Goal: Information Seeking & Learning: Compare options

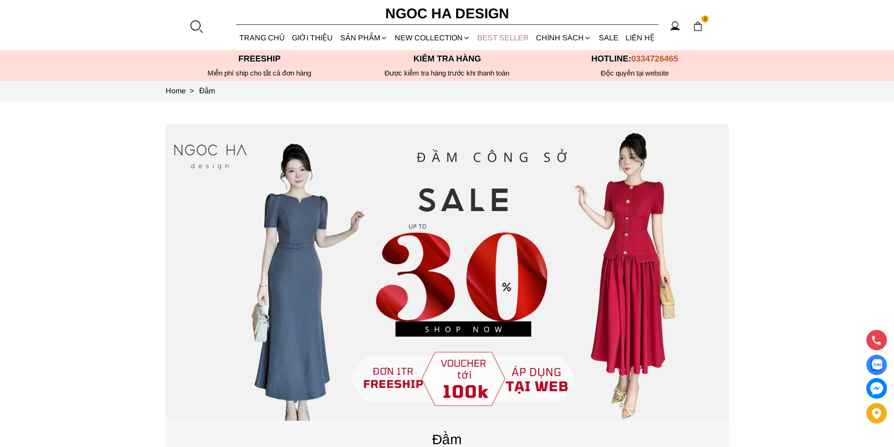
click at [490, 37] on link "BEST SELLER" at bounding box center [503, 37] width 59 height 25
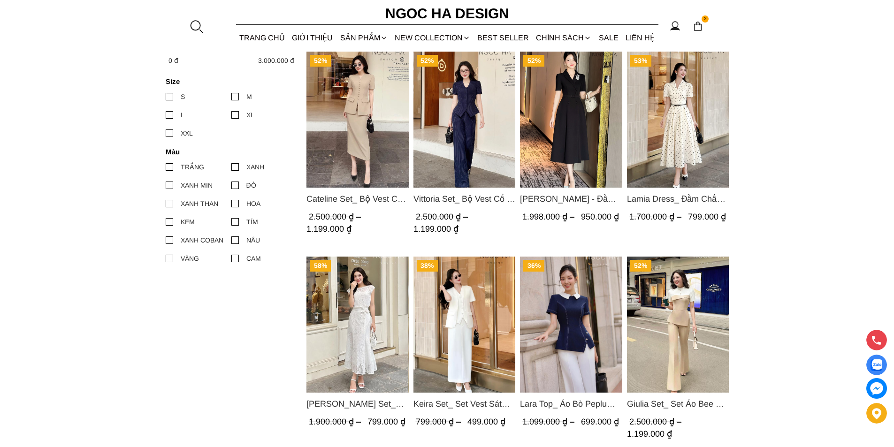
scroll to position [282, 0]
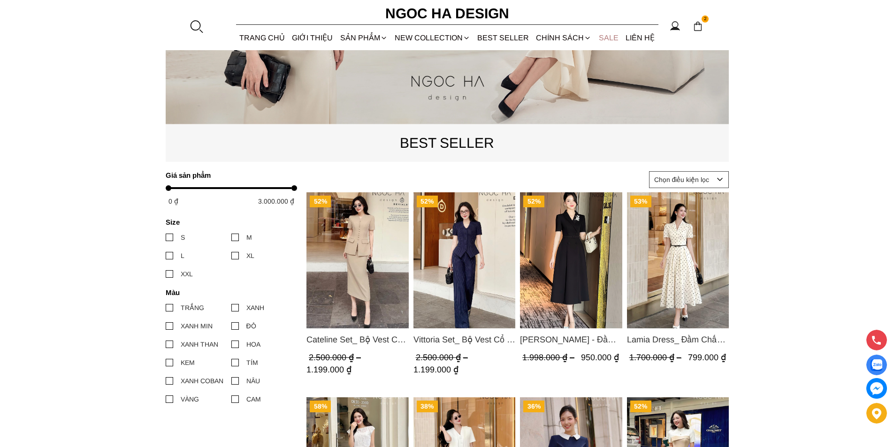
click at [608, 32] on link "SALE" at bounding box center [608, 37] width 27 height 25
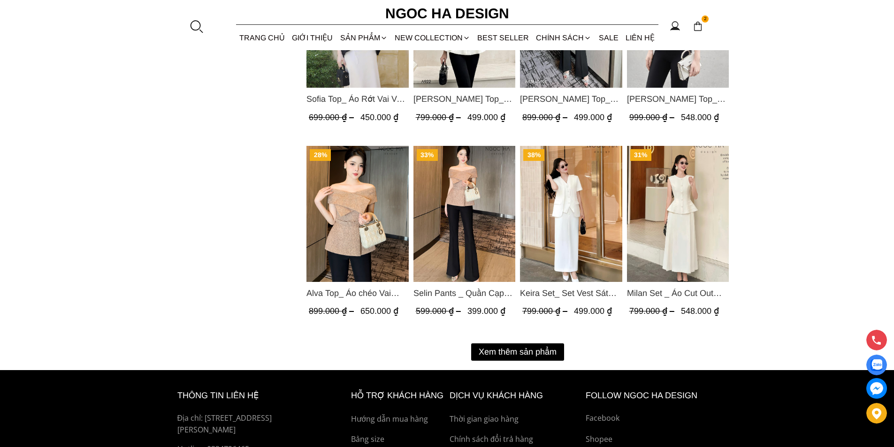
scroll to position [1173, 0]
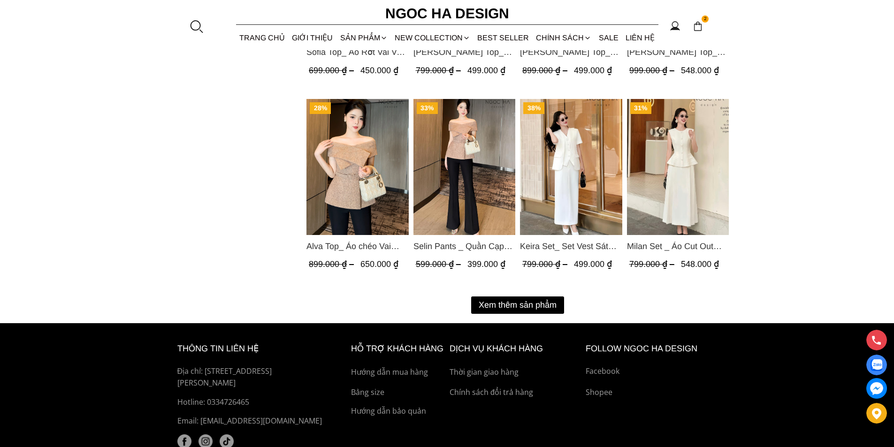
click at [525, 307] on button "Xem thêm sản phẩm" at bounding box center [517, 305] width 93 height 17
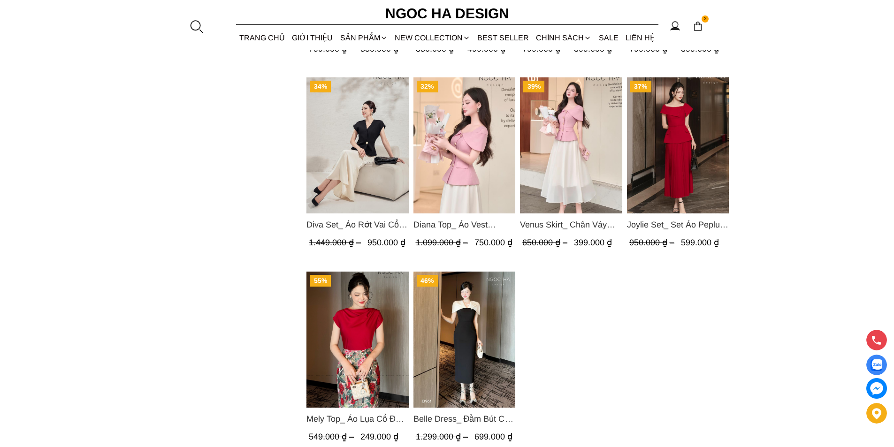
scroll to position [2018, 0]
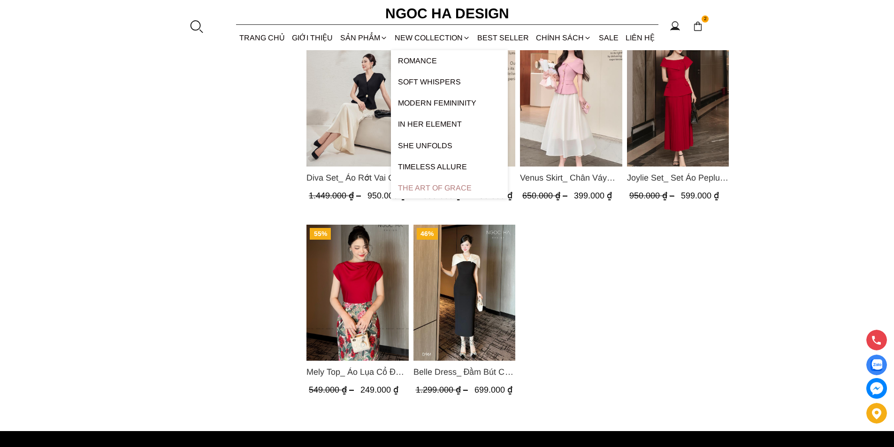
click at [441, 186] on link "The Art Of Grace" at bounding box center [449, 187] width 117 height 21
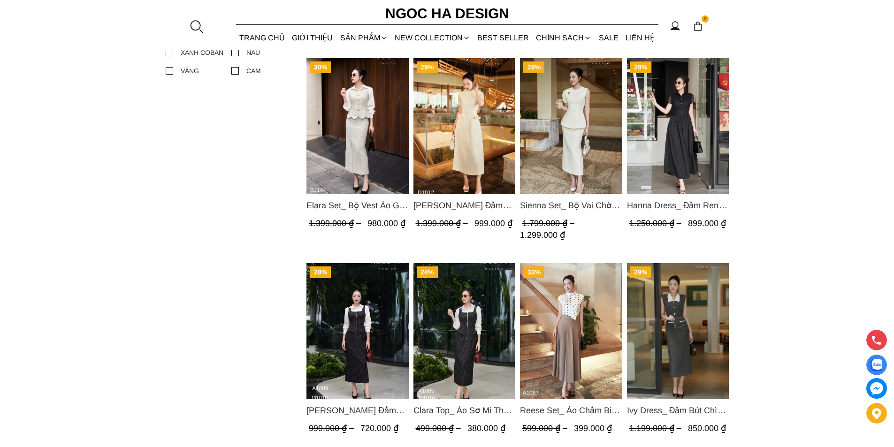
scroll to position [657, 0]
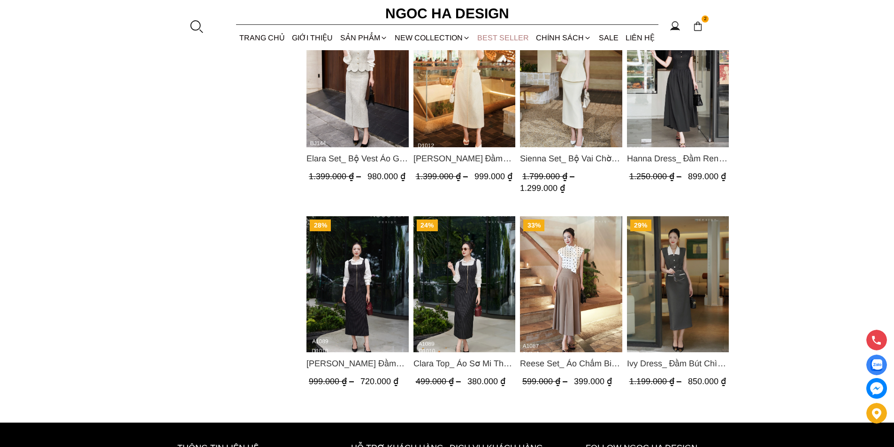
click at [495, 38] on link "BEST SELLER" at bounding box center [503, 37] width 59 height 25
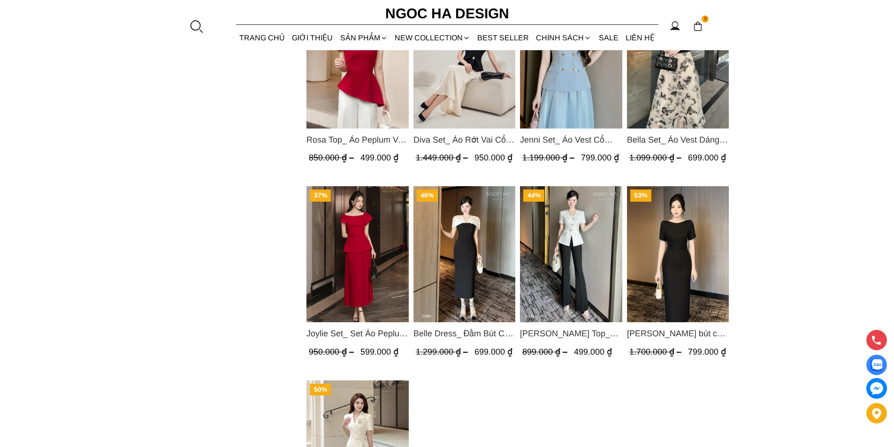
scroll to position [1126, 0]
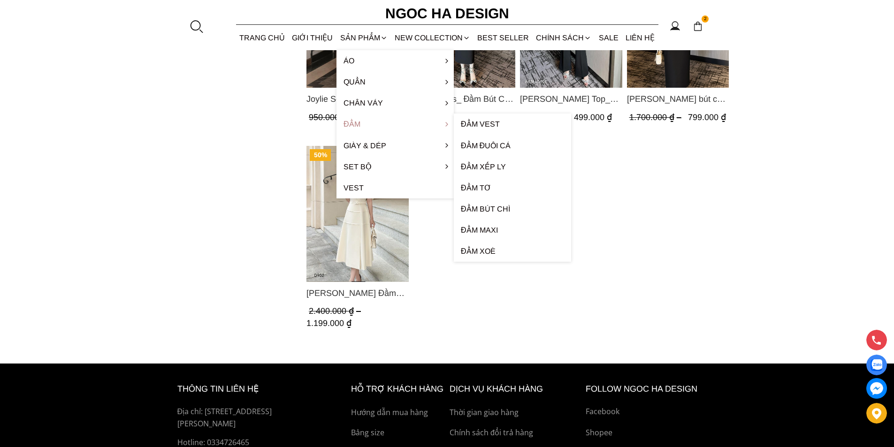
click at [359, 123] on link "Đầm" at bounding box center [394, 124] width 117 height 21
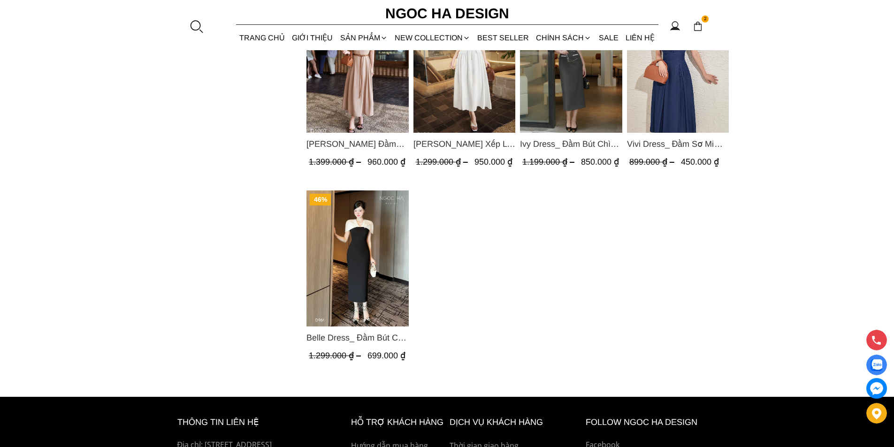
scroll to position [1024, 0]
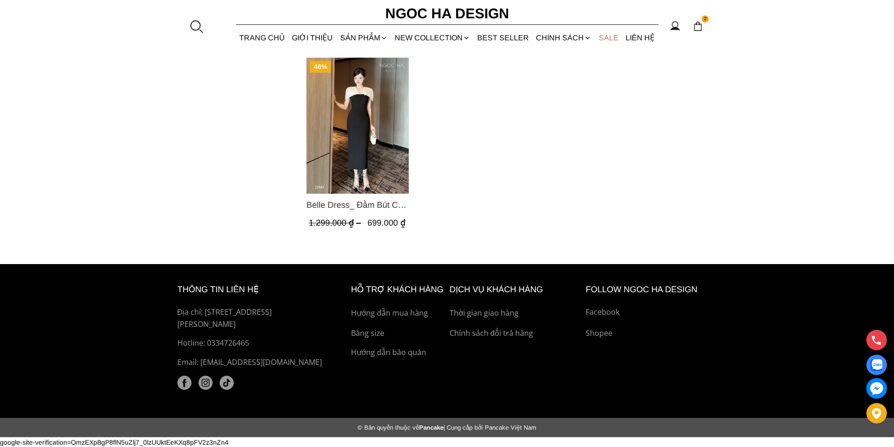
click at [610, 39] on link "SALE" at bounding box center [608, 37] width 27 height 25
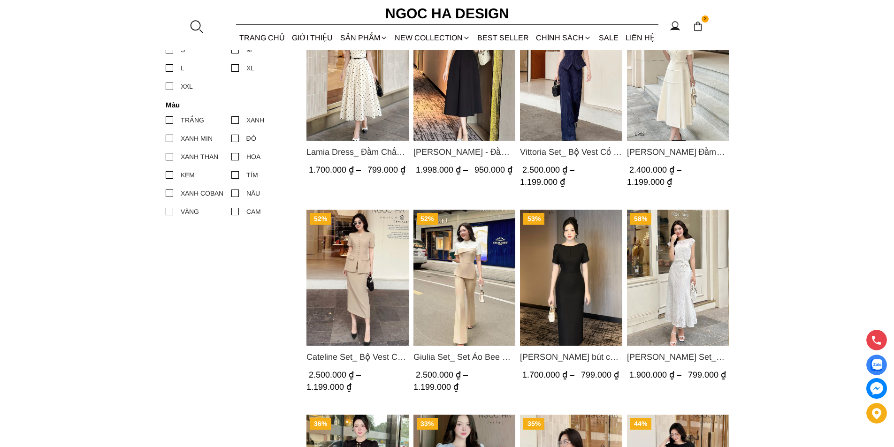
scroll to position [516, 0]
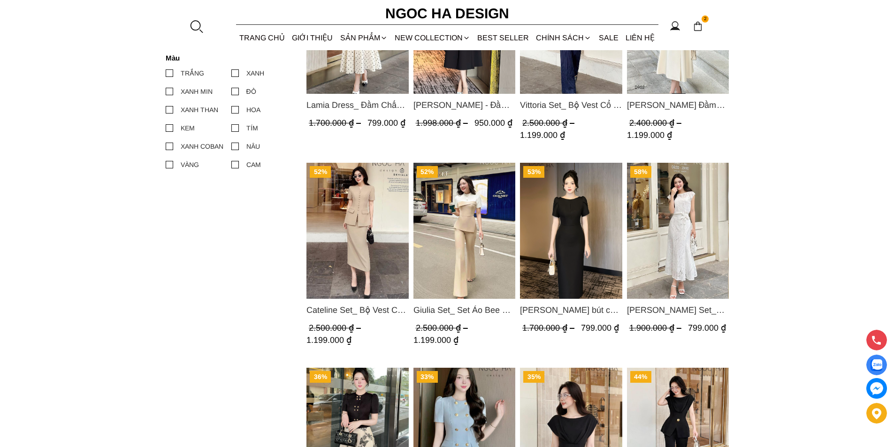
click at [461, 258] on img "Product image - Giulia Set_ Set Áo Bee Mix Cổ Trắng Đính Cúc Quần Loe BQ014" at bounding box center [464, 231] width 102 height 136
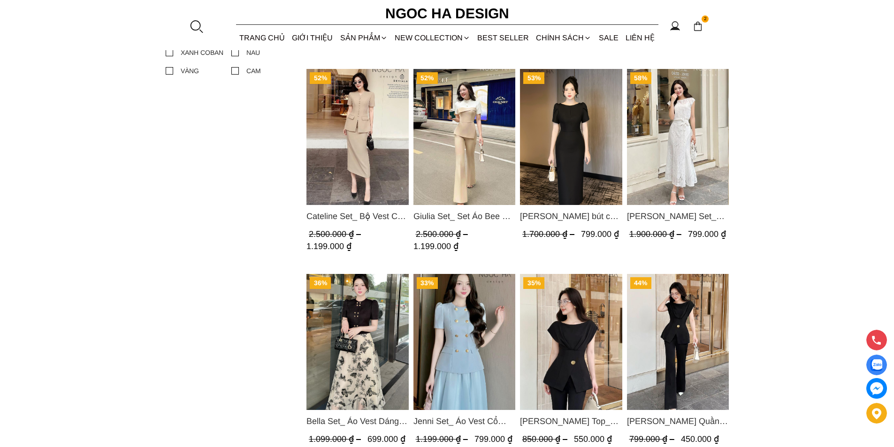
scroll to position [704, 0]
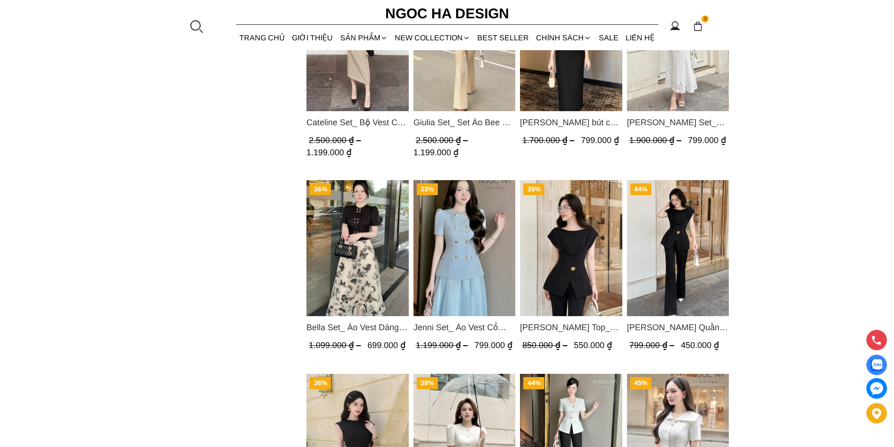
click at [380, 229] on img "Product image - Bella Set_ Áo Vest Dáng Lửng Cúc Đồng, Chân Váy Họa Tiết Bướm A…" at bounding box center [357, 248] width 102 height 136
click at [453, 253] on img "Product image - Jenni Set_ Áo Vest Cổ Tròn Đính Cúc, Chân Váy Tơ Màu Xanh A1051…" at bounding box center [464, 248] width 102 height 136
click at [598, 228] on img "Product image - Jenny Top_ Áo Mix Tơ Thân Bổ Mảnh Vạt Chéo Màu Đen A1057" at bounding box center [571, 248] width 102 height 136
click at [685, 242] on img "Product image - Jenny Pants_ Quần Loe Dài Có Cạp Màu Đen Q061" at bounding box center [677, 248] width 102 height 136
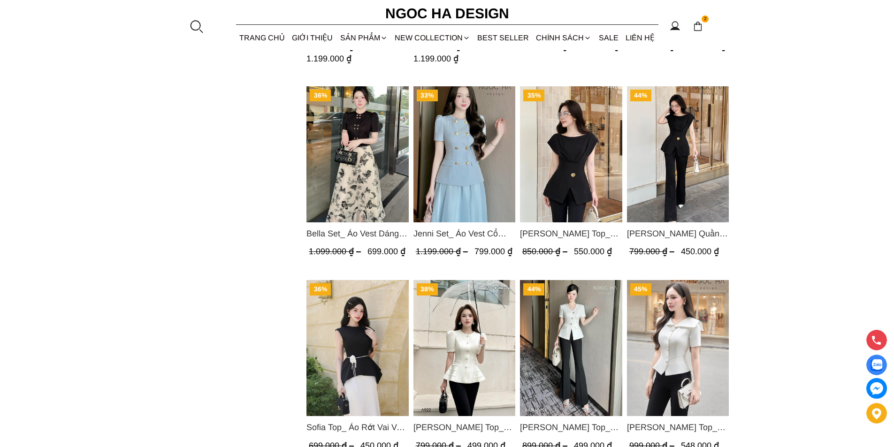
scroll to position [892, 0]
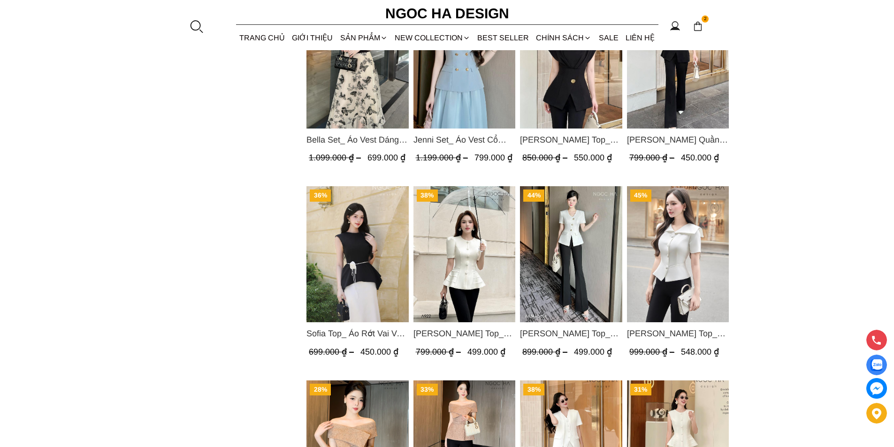
click at [336, 232] on img "Product image - Sofia Top_ Áo Rớt Vai Vạt Rủ Màu Đỏ A428" at bounding box center [357, 254] width 102 height 136
click at [447, 272] on img "Product image - Ellie Top_ Áo Cổ Tròn Tùng May Gân Nổi Màu Kem A922" at bounding box center [464, 254] width 102 height 136
click at [575, 249] on img "Product image - Amy Top_ Áo Vạt Chéo Đính 3 Cúc Tay Cộc Màu Trắng A934" at bounding box center [571, 254] width 102 height 136
click at [669, 228] on img "Product image - Fiona Top_ Áo Vest Cách Điệu Cổ Ngang Vạt Chéo Tay Cộc Màu Trắn…" at bounding box center [677, 254] width 102 height 136
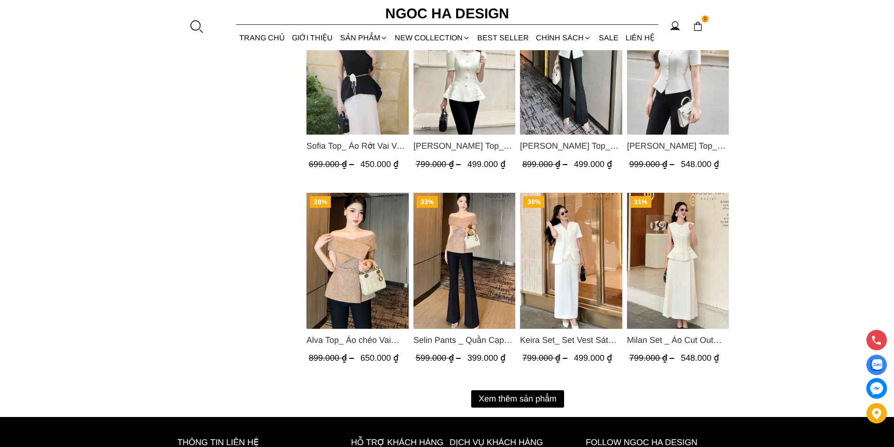
scroll to position [1126, 0]
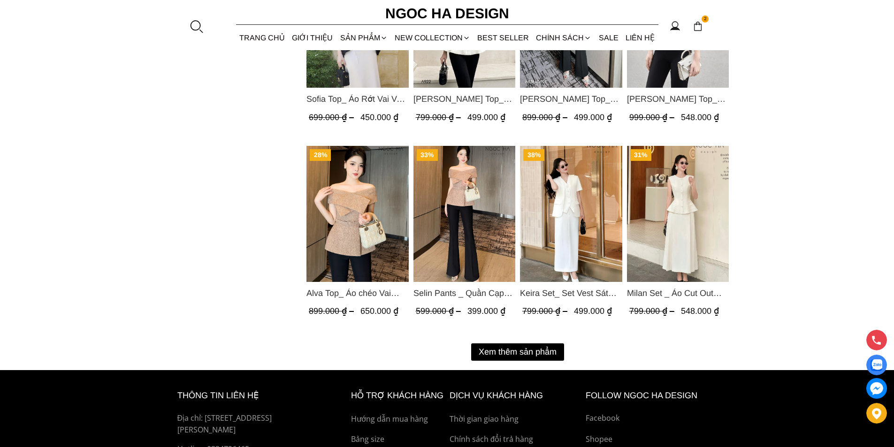
click at [342, 219] on img "Product image - Alva Top_ Áo chéo Vai Kèm Đai Màu Be A822" at bounding box center [357, 214] width 102 height 136
click at [539, 348] on button "Xem thêm sản phẩm" at bounding box center [517, 351] width 93 height 17
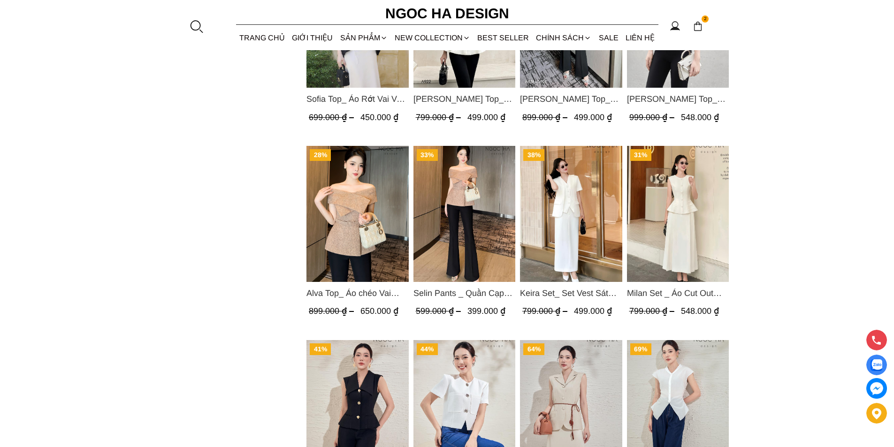
click at [567, 201] on img "Product image - Keira Set_ Set Vest Sát Nách Kết Hợp Chân Váy Bút Chì Mix Áo Kh…" at bounding box center [571, 214] width 102 height 136
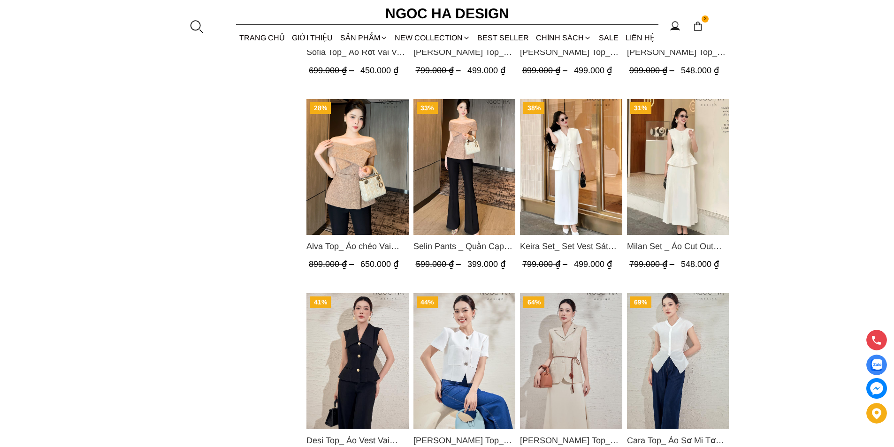
click at [675, 166] on img "Product image - Milan Set _ Áo Cut Out Tùng Không Tay Kết Hợp Chân Váy Xếp Ly A…" at bounding box center [677, 167] width 102 height 136
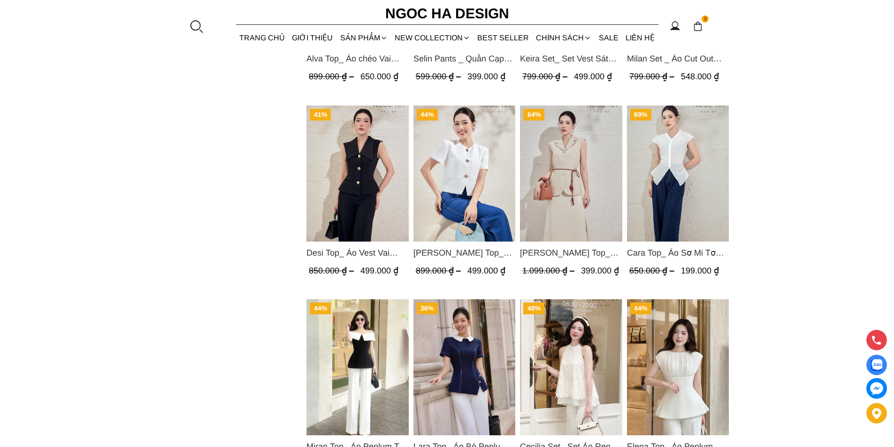
scroll to position [1314, 0]
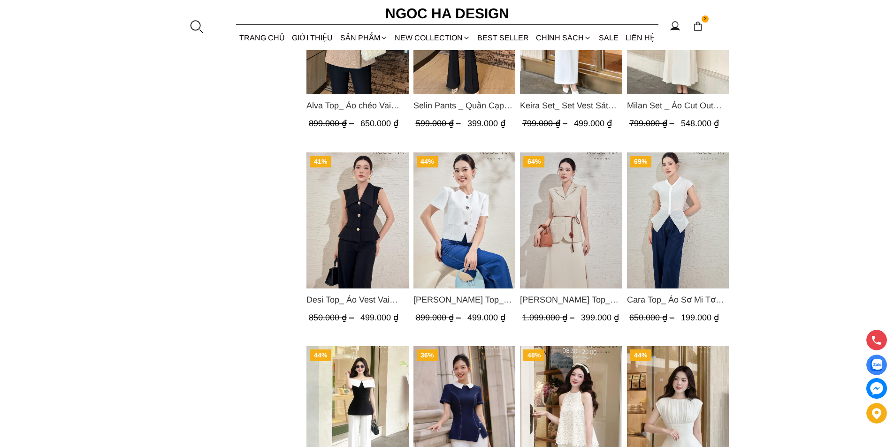
click at [358, 209] on img "Product image - Desi Top_ Áo Vest Vai Chờm Đính Cúc Dáng Lửng Màu Đen A1077" at bounding box center [357, 221] width 102 height 136
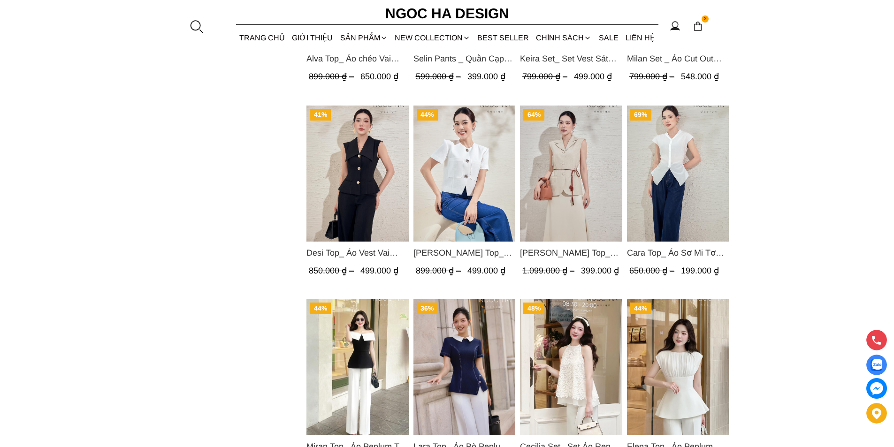
click at [455, 186] on img "Product image - Laura Top_ Áo Vest Cổ Tròn Dáng Suông Lửng A1079" at bounding box center [464, 174] width 102 height 136
click at [584, 167] on img "Product image - Audrey Top_ Áo Vest Linen Dáng Suông A1074" at bounding box center [571, 174] width 102 height 136
click at [686, 180] on img "Product image - Cara Top_ Áo Sơ Mi Tơ Rớt Vai Nhún Eo Màu Trắng A1073" at bounding box center [677, 174] width 102 height 136
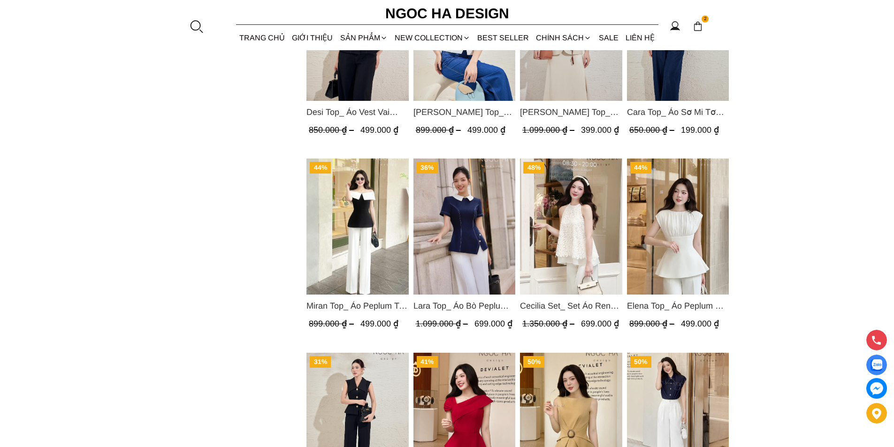
scroll to position [1548, 0]
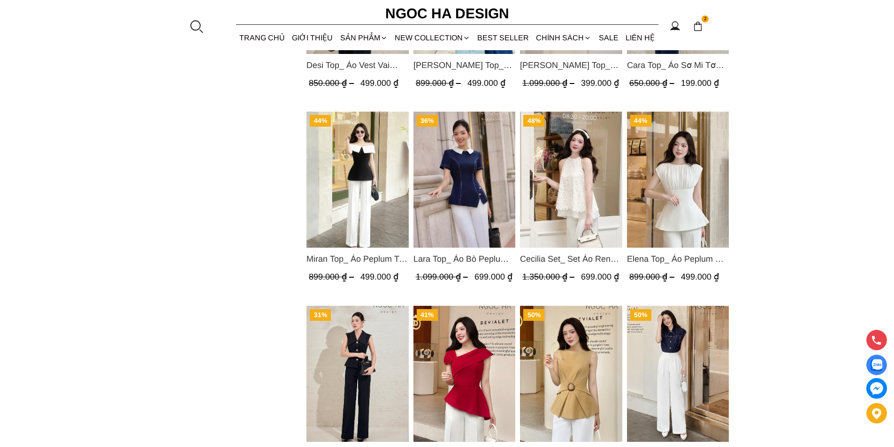
click at [369, 174] on img "Product image - Miran Top_ Áo Peplum Trễ Vai Phối Trắng Đen A1069" at bounding box center [357, 180] width 102 height 136
click at [438, 187] on img "Product image - Lara Top_ Áo Bò Peplum Vạt Chép Đính Cúc Mix Cổ Trắng A1058" at bounding box center [464, 180] width 102 height 136
click at [555, 165] on img "Product image - Cecilia Set_ Set Áo Ren Cổ Yếm Quần Suông Màu Kem BQ015" at bounding box center [571, 180] width 102 height 136
click at [664, 164] on img "Product image - Elena Top_ Áo Peplum Cổ Nhún Màu Trắng A1066" at bounding box center [677, 180] width 102 height 136
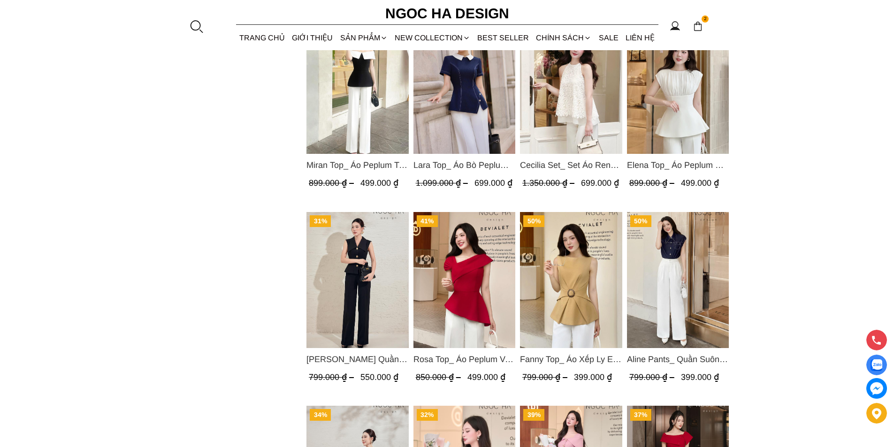
click at [345, 270] on img "Product image - Lara Pants_ Quần Suông Trắng Q059" at bounding box center [357, 280] width 102 height 136
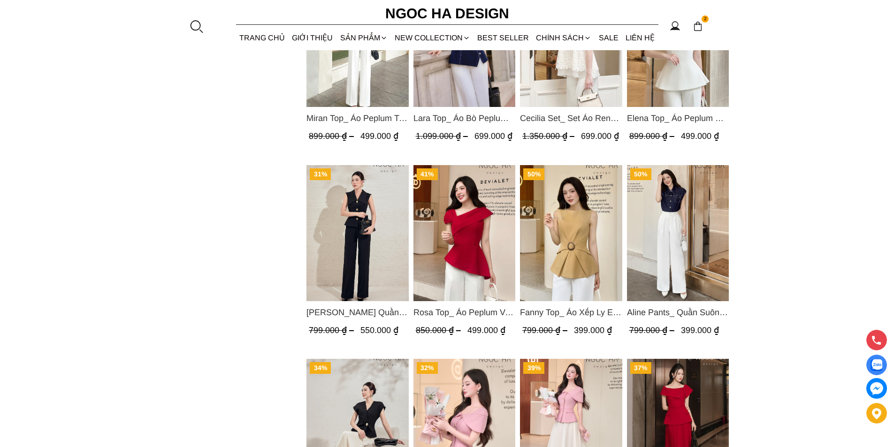
click at [561, 221] on img "Product image - Fanny Top_ Áo Xếp Ly Eo Sát Nách Màu Bee A1068" at bounding box center [571, 233] width 102 height 136
click at [666, 224] on img "Product image - Aline Pants_ Quần Suông Xếp Ly Mềm Q063" at bounding box center [677, 233] width 102 height 136
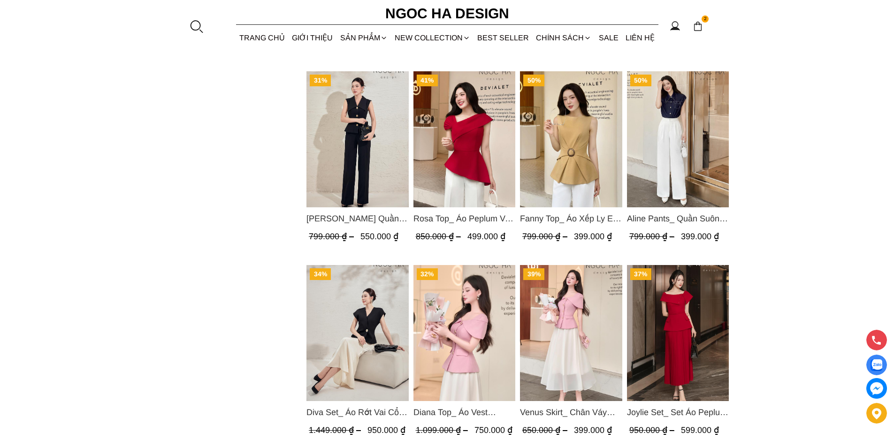
click at [337, 309] on img "Product image - Diva Set_ Áo Rớt Vai Cổ V, Chân Váy Lụa Đuôi Cá A1078+CV134" at bounding box center [357, 333] width 102 height 136
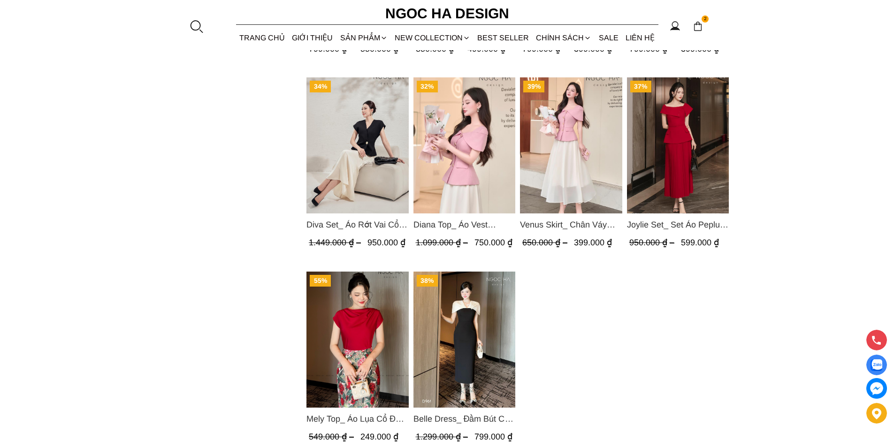
scroll to position [2018, 0]
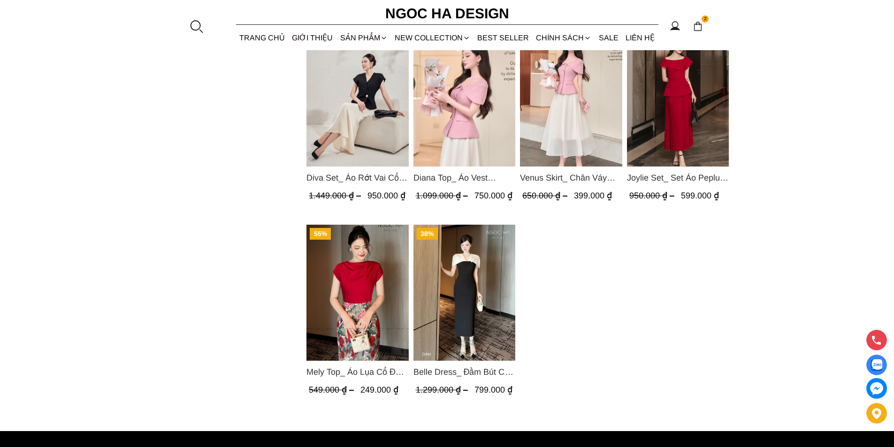
click at [474, 112] on img "Product image - Diana Top_ Áo Vest Choàng Vai Đính Cúc Màu Hồng A1052" at bounding box center [464, 99] width 102 height 136
click at [568, 103] on img "Product image - Venus Skirt_ Chân Váy Xòe Màu Kem CV131" at bounding box center [571, 99] width 102 height 136
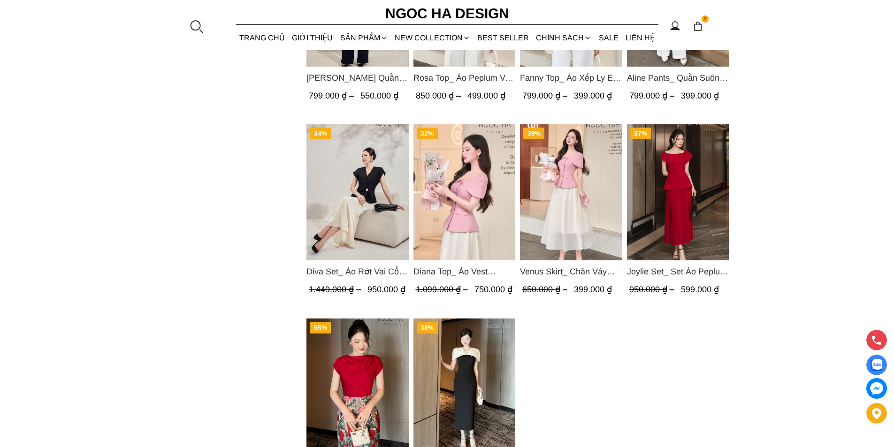
scroll to position [1971, 0]
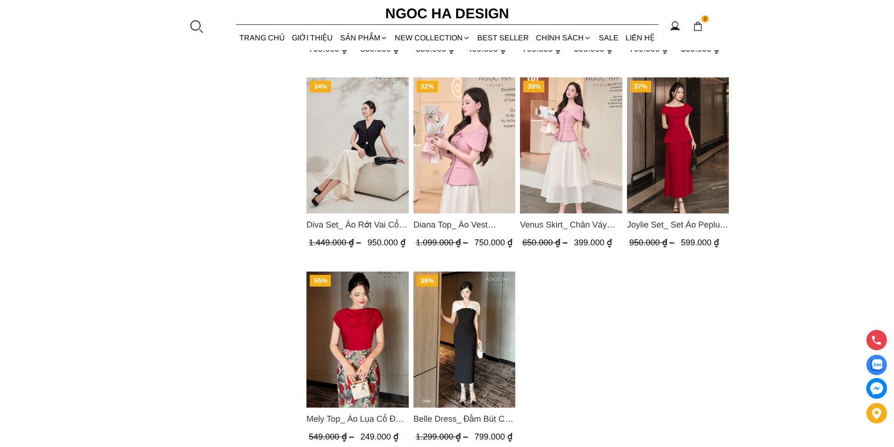
click at [675, 142] on img "Product image - Joylie Set_ Set Áo Peplum Vai Lệch, Chân Váy Dập Ly Màu Đỏ A956…" at bounding box center [677, 145] width 102 height 136
click at [380, 338] on img "Product image - Mely Top_ Áo Lụa Cổ Đổ Rớt Vai A003" at bounding box center [357, 340] width 102 height 136
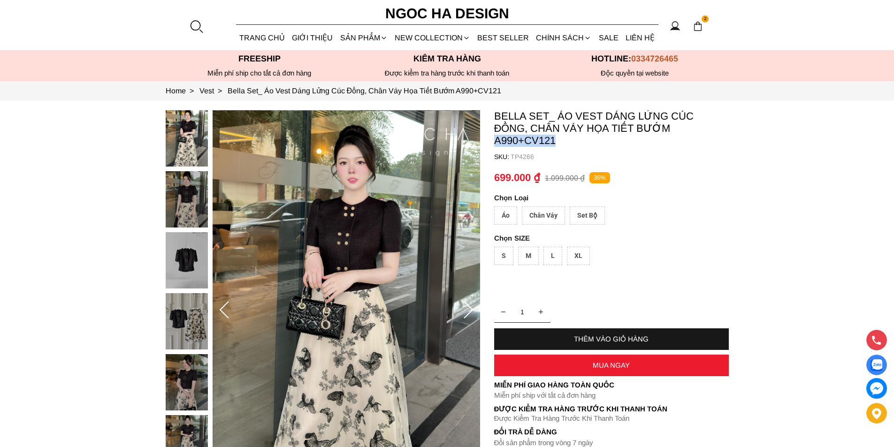
copy p "A990+CV121"
drag, startPoint x: 564, startPoint y: 137, endPoint x: 496, endPoint y: 139, distance: 68.1
click at [496, 139] on p "Bella Set_ Áo Vest Dáng Lửng Cúc Đồng, Chân Váy Họa Tiết Bướm A990+CV121" at bounding box center [611, 128] width 235 height 37
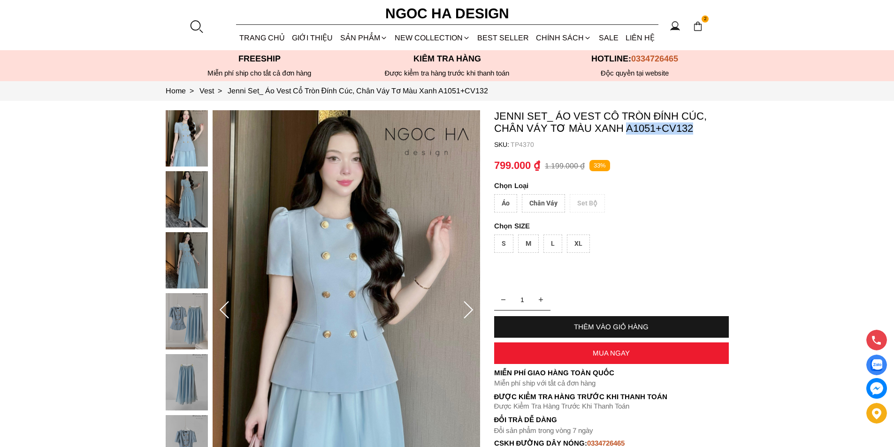
copy p "A1051+CV132"
drag, startPoint x: 700, startPoint y: 130, endPoint x: 625, endPoint y: 132, distance: 75.6
click at [625, 132] on p "Jenni Set_ Áo Vest Cổ Tròn Đính Cúc, Chân Váy Tơ Màu Xanh A1051+CV132" at bounding box center [611, 122] width 235 height 24
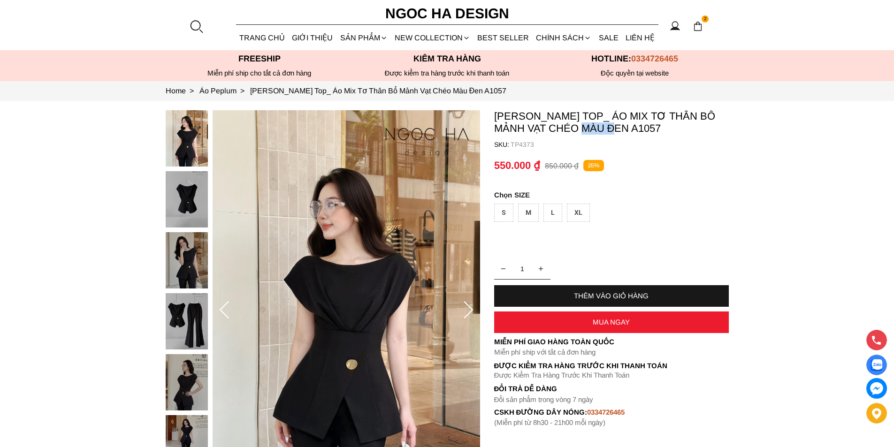
copy p "A1057"
drag, startPoint x: 615, startPoint y: 128, endPoint x: 579, endPoint y: 130, distance: 36.6
click at [579, 130] on p "Jenny Top_ Áo Mix Tơ Thân Bổ Mảnh Vạt Chéo Màu Đen A1057" at bounding box center [611, 122] width 235 height 24
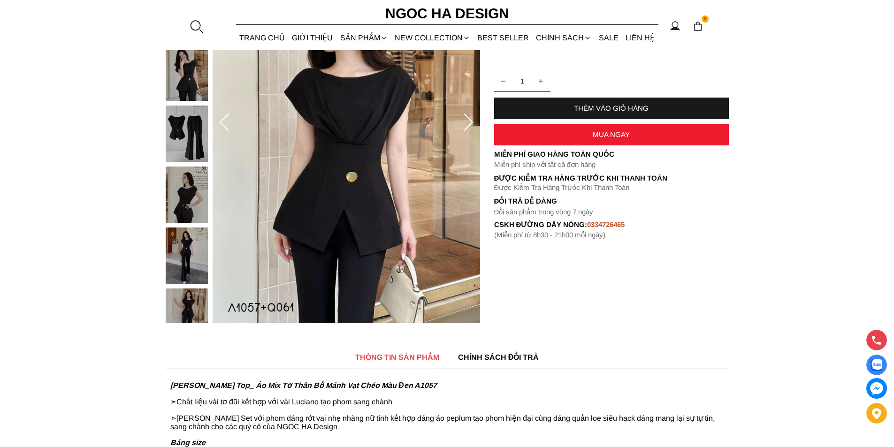
scroll to position [235, 0]
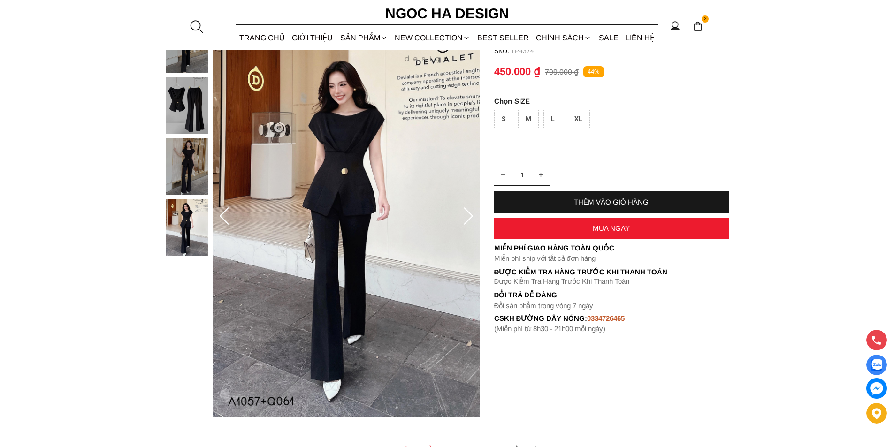
scroll to position [141, 0]
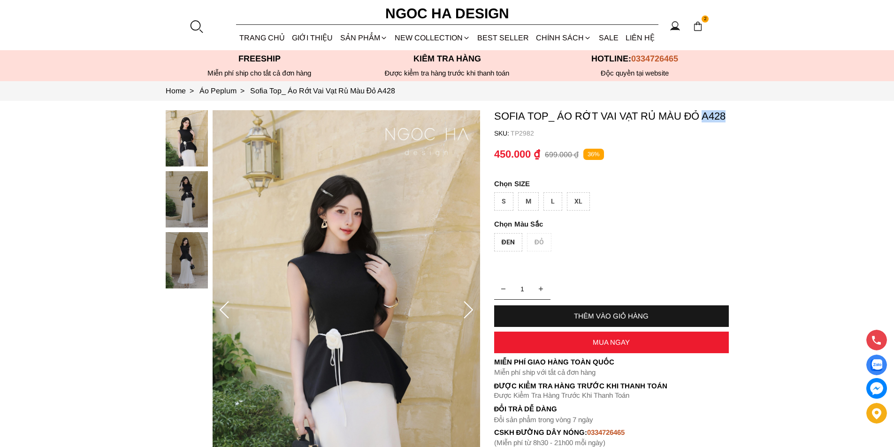
copy p "A428"
drag, startPoint x: 732, startPoint y: 119, endPoint x: 704, endPoint y: 117, distance: 28.2
click at [704, 117] on section "Sofia Top_ Áo Rớt Vai Vạt Rủ Màu Đỏ A428 SKU: TP2982 ĐEN ĐỎ 1 THÊM VÀO GIỎ HÀNG…" at bounding box center [447, 310] width 894 height 419
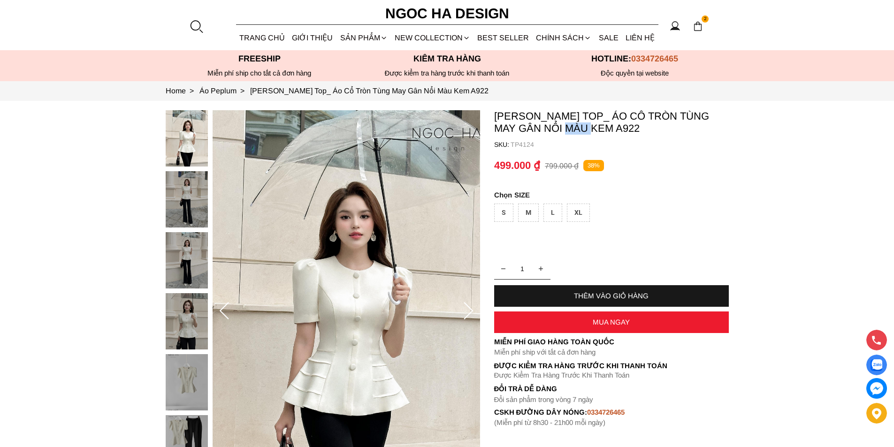
copy p "A922"
drag, startPoint x: 589, startPoint y: 126, endPoint x: 546, endPoint y: 132, distance: 43.5
click at [546, 132] on p "Ellie Top_ Áo Cổ Tròn Tùng May Gân Nổi Màu Kem A922" at bounding box center [611, 122] width 235 height 24
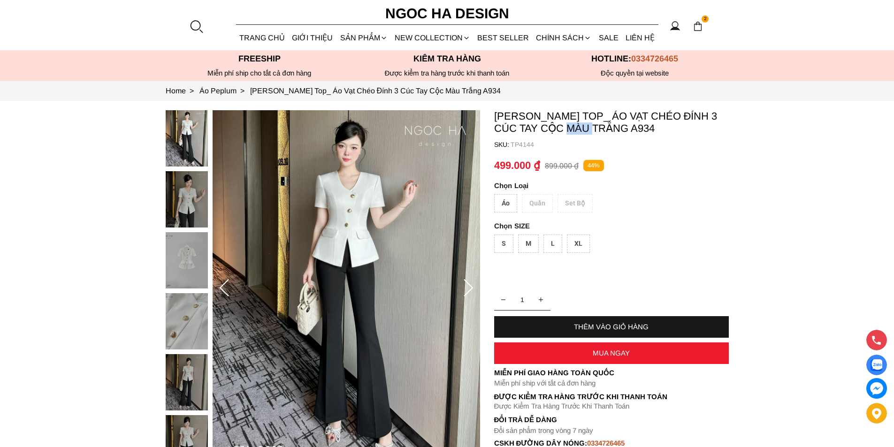
copy p "A934"
drag, startPoint x: 606, startPoint y: 126, endPoint x: 559, endPoint y: 128, distance: 46.5
click at [559, 128] on p "Amy Top_ Áo Vạt Chéo Đính 3 Cúc Tay Cộc Màu Trắng A934" at bounding box center [611, 122] width 235 height 24
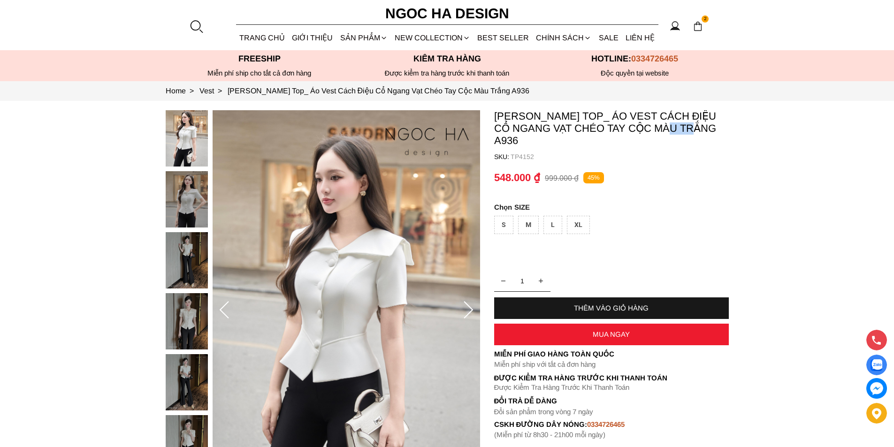
copy p "A936"
drag, startPoint x: 687, startPoint y: 133, endPoint x: 662, endPoint y: 135, distance: 25.4
click at [662, 135] on container "[PERSON_NAME] Top_ Áo Vest Cách Điệu Cổ Ngang Vạt Chéo Tay Cộc Màu Trắng A936 S…" at bounding box center [611, 274] width 235 height 329
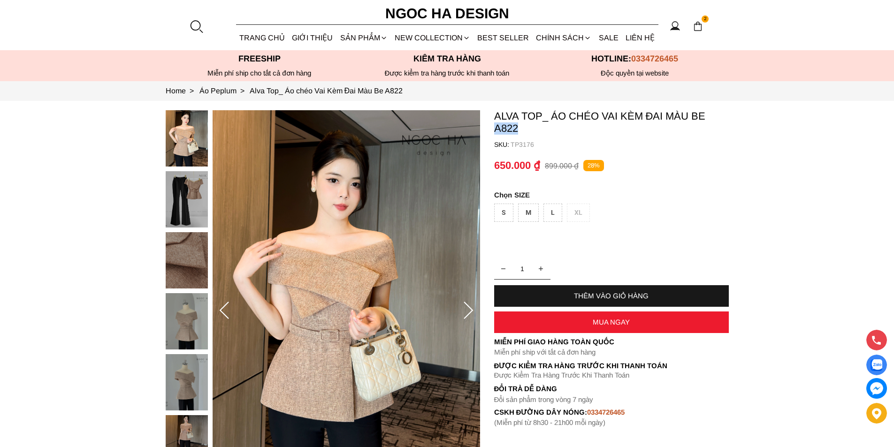
copy p "A822"
drag, startPoint x: 526, startPoint y: 130, endPoint x: 493, endPoint y: 129, distance: 32.4
click at [493, 129] on section "Alva Top_ Áo chéo Vai Kèm Đai Màu Be A822 SKU: TP3176 1 THÊM VÀO GIỎ HÀNG Miễn …" at bounding box center [447, 311] width 894 height 420
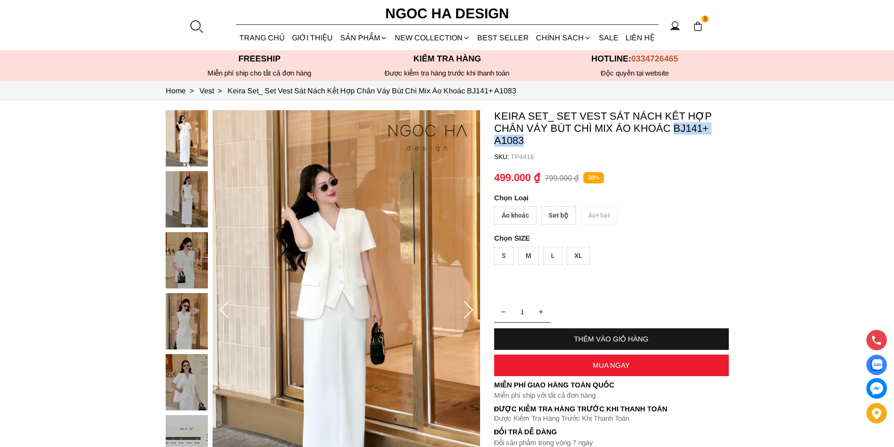
copy p "BJ141+ A1083"
drag, startPoint x: 673, startPoint y: 124, endPoint x: 701, endPoint y: 143, distance: 33.7
click at [701, 143] on p "Keira Set_ Set Vest Sát Nách Kết Hợp Chân Váy Bút Chì Mix Áo Khoác BJ141+ A1083" at bounding box center [611, 128] width 235 height 37
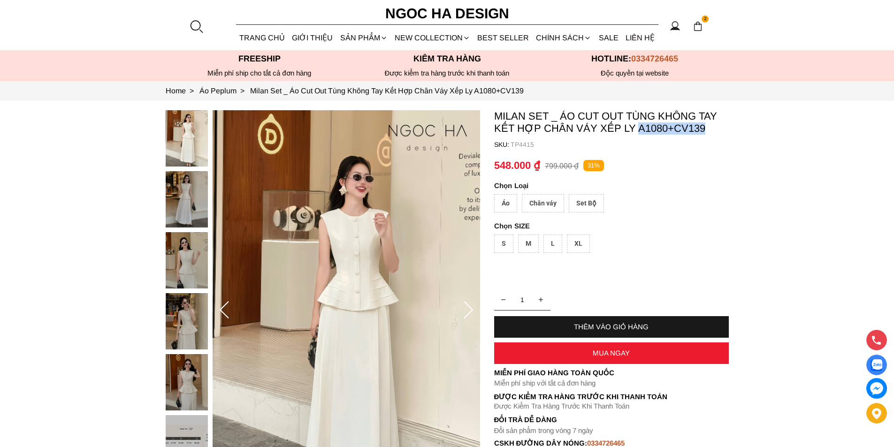
copy p "A1080+CV139"
drag, startPoint x: 635, startPoint y: 130, endPoint x: 706, endPoint y: 134, distance: 70.5
click at [706, 134] on p "Milan Set _ Áo Cut Out Tùng Không Tay Kết Hợp Chân Váy Xếp Ly A1080+CV139" at bounding box center [611, 122] width 235 height 24
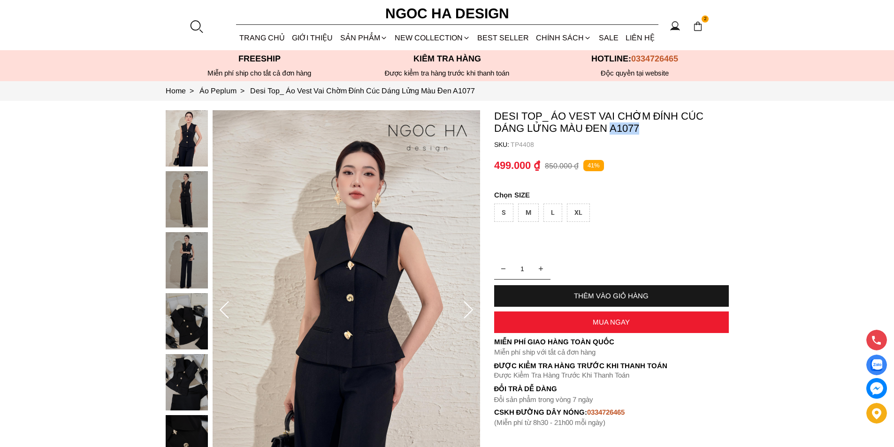
copy p "A1077"
drag, startPoint x: 614, startPoint y: 129, endPoint x: 640, endPoint y: 131, distance: 26.0
click at [640, 131] on p "Desi Top_ Áo Vest Vai Chờm Đính Cúc Dáng Lửng Màu Đen A1077" at bounding box center [611, 122] width 235 height 24
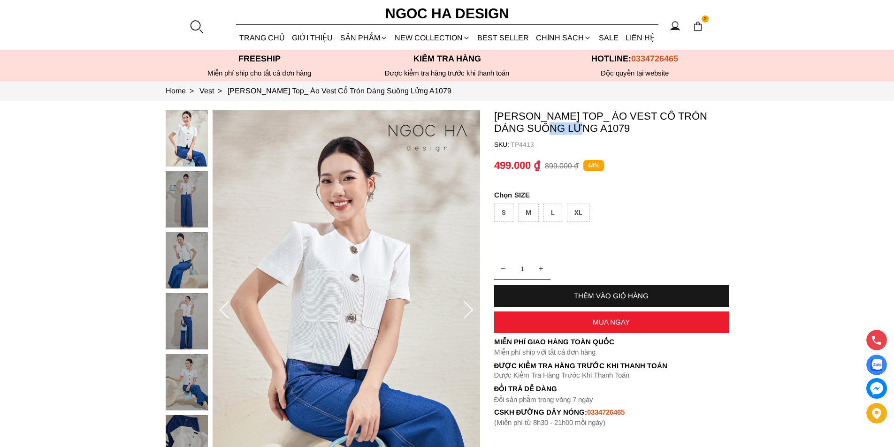
drag, startPoint x: 556, startPoint y: 126, endPoint x: 526, endPoint y: 125, distance: 29.1
click at [526, 125] on p "[PERSON_NAME] Top_ Áo Vest Cổ Tròn Dáng Suông Lửng A1079" at bounding box center [611, 122] width 235 height 24
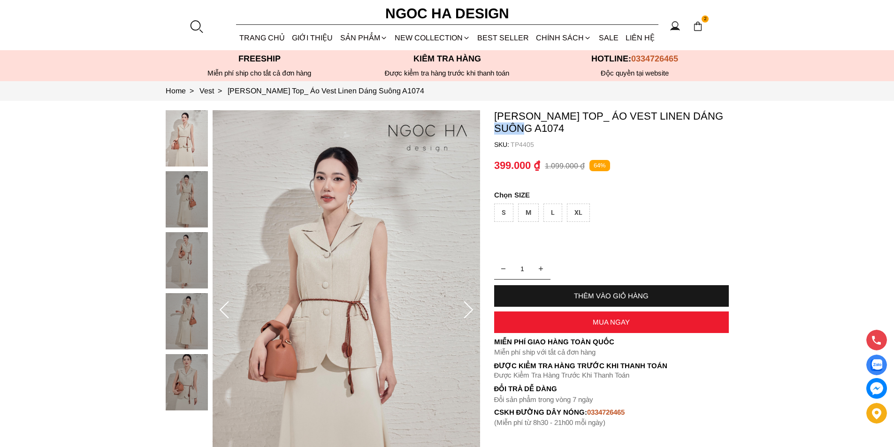
copy p "A1074"
drag, startPoint x: 533, startPoint y: 130, endPoint x: 493, endPoint y: 127, distance: 39.6
click at [493, 127] on section "[PERSON_NAME] Top_ Áo Vest Linen Dáng Suông A1074 SKU: TP4405 1 THÊM VÀO GIỎ HÀ…" at bounding box center [447, 310] width 894 height 419
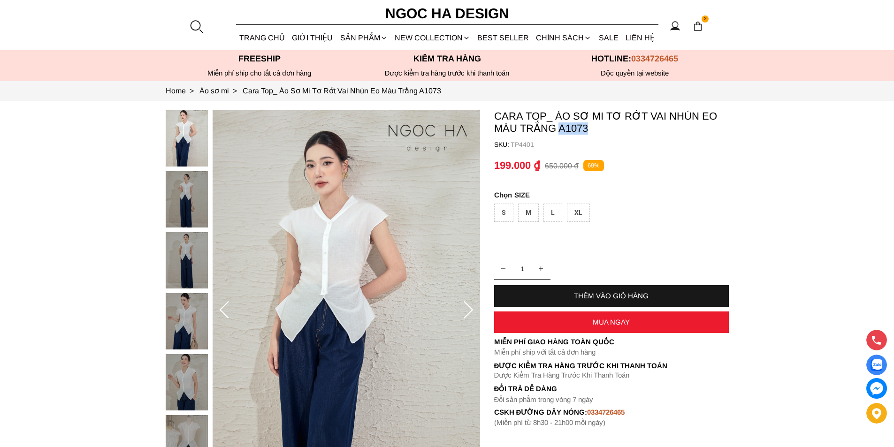
copy p "A1073"
drag, startPoint x: 591, startPoint y: 131, endPoint x: 560, endPoint y: 132, distance: 31.0
click at [560, 132] on p "Cara Top_ Áo Sơ Mi Tơ Rớt Vai Nhún Eo Màu Trắng A1073" at bounding box center [611, 122] width 235 height 24
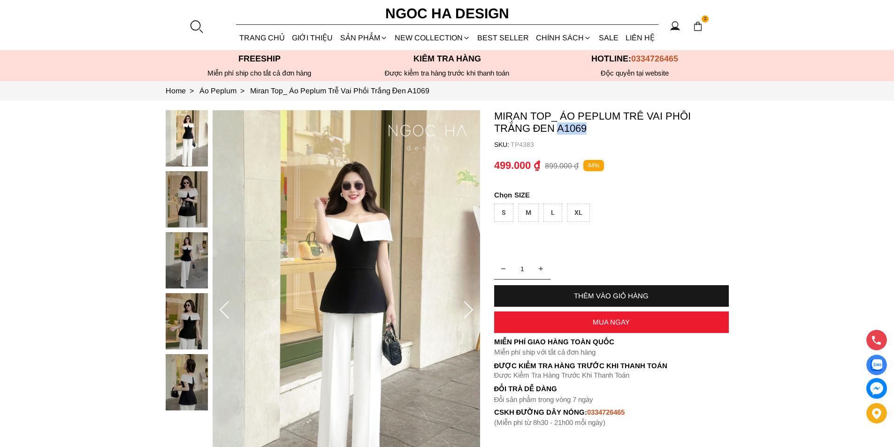
copy p "A1069"
drag, startPoint x: 608, startPoint y: 130, endPoint x: 559, endPoint y: 130, distance: 48.8
click at [559, 130] on p "Miran Top_ Áo Peplum Trễ Vai Phối Trắng Đen A1069" at bounding box center [611, 122] width 235 height 24
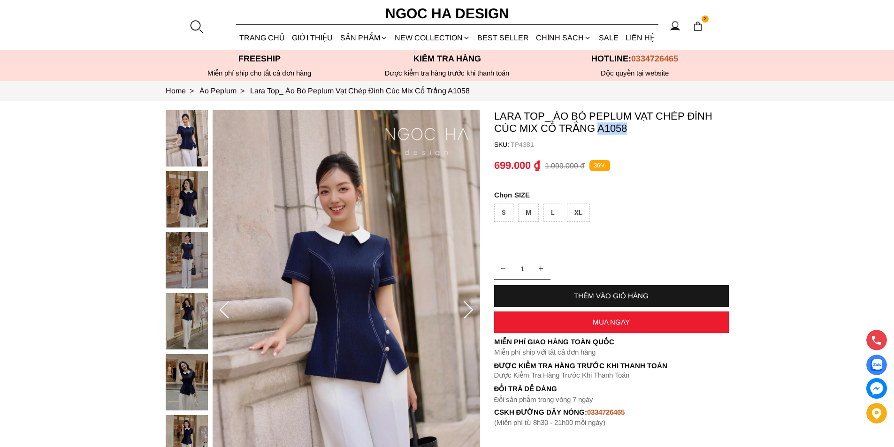
copy p "A1058"
drag, startPoint x: 641, startPoint y: 135, endPoint x: 597, endPoint y: 130, distance: 43.9
click at [597, 130] on container "Lara Top_ Áo Bò Peplum Vạt Chép Đính Cúc Mix Cổ Trắng A1058 SKU: TP4381 1 THÊM …" at bounding box center [611, 268] width 235 height 317
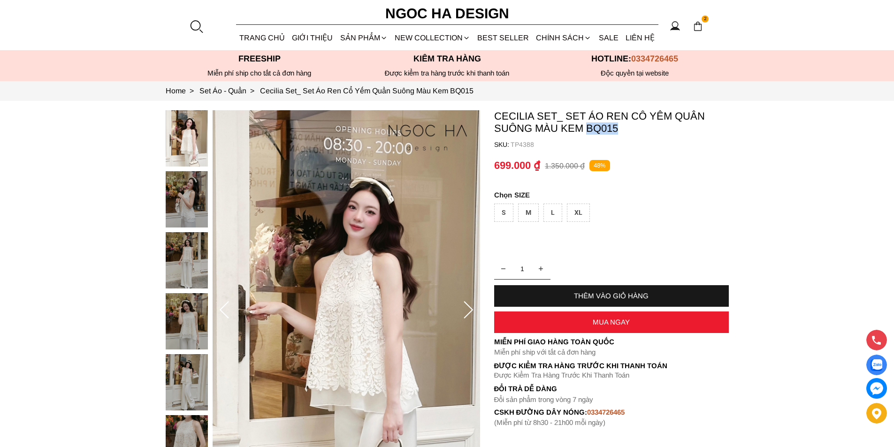
copy p "BQ015"
drag, startPoint x: 629, startPoint y: 128, endPoint x: 587, endPoint y: 133, distance: 41.6
click at [587, 133] on p "Cecilia Set_ Set Áo Ren Cổ Yếm Quần Suông Màu Kem BQ015" at bounding box center [611, 122] width 235 height 24
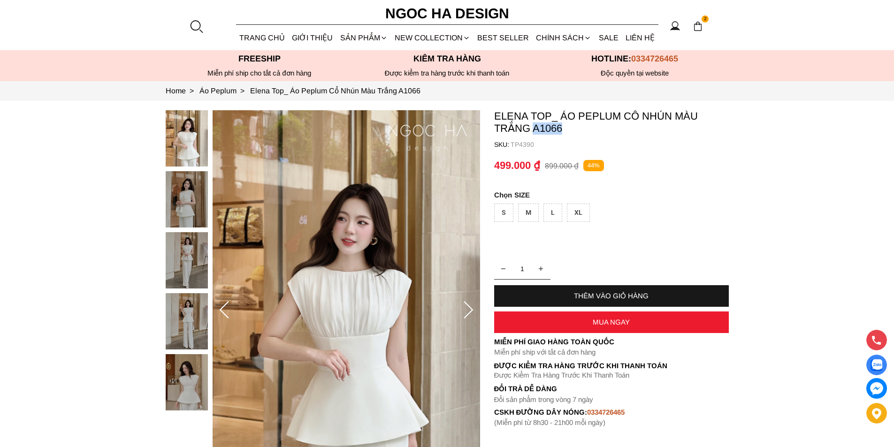
copy p "A1066"
drag, startPoint x: 571, startPoint y: 129, endPoint x: 534, endPoint y: 132, distance: 36.3
click at [534, 132] on p "Elena Top_ Áo Peplum Cổ Nhún Màu Trắng A1066" at bounding box center [611, 122] width 235 height 24
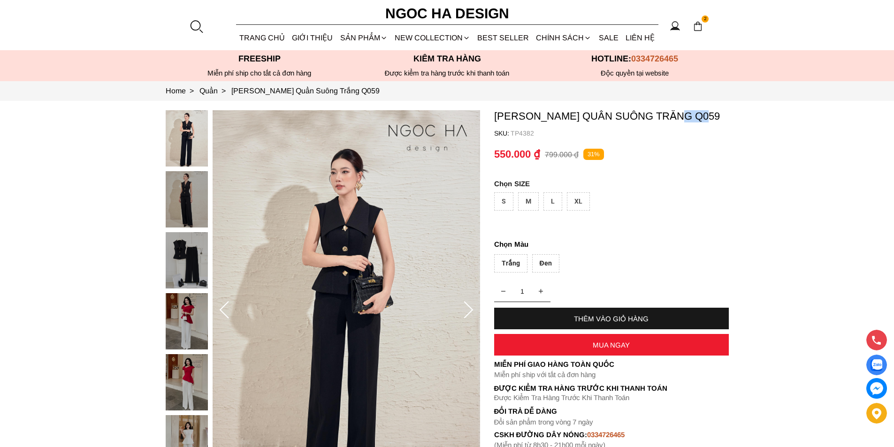
copy p "Q059"
drag, startPoint x: 718, startPoint y: 114, endPoint x: 678, endPoint y: 118, distance: 41.0
click at [678, 118] on p "Lara Pants_ Quần Suông Trắng Q059" at bounding box center [611, 116] width 235 height 12
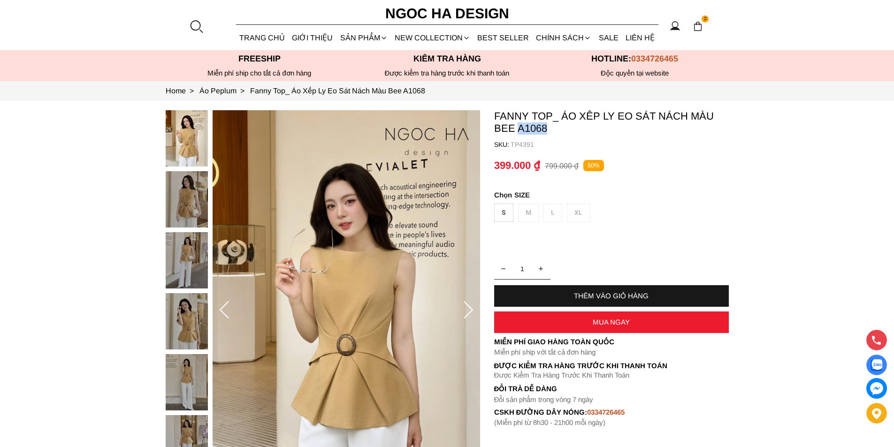
copy p "A1068"
drag, startPoint x: 561, startPoint y: 126, endPoint x: 517, endPoint y: 131, distance: 44.9
click at [517, 131] on p "Fanny Top_ Áo Xếp Ly Eo Sát Nách Màu Bee A1068" at bounding box center [611, 122] width 235 height 24
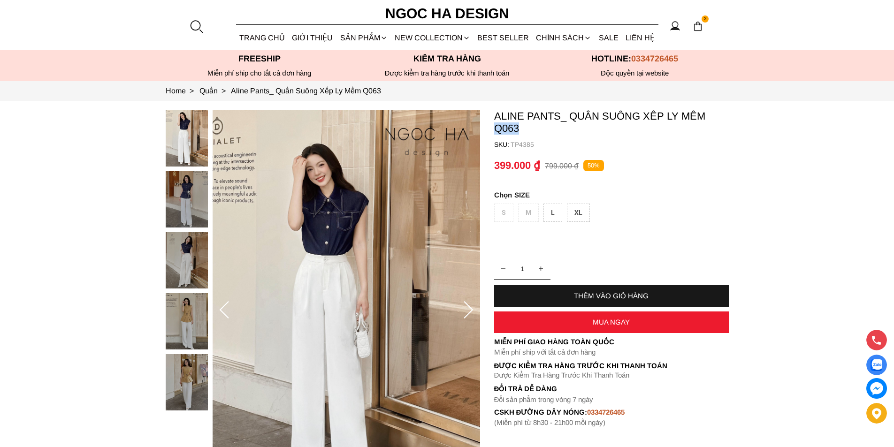
copy p "Q063"
drag, startPoint x: 522, startPoint y: 129, endPoint x: 489, endPoint y: 130, distance: 32.8
click at [489, 130] on section "Aline Pants_ Quần Suông Xếp Ly Mềm Q063 SKU: TP4385 1 THÊM VÀO GIỎ HÀNG Miễn ph…" at bounding box center [447, 310] width 894 height 419
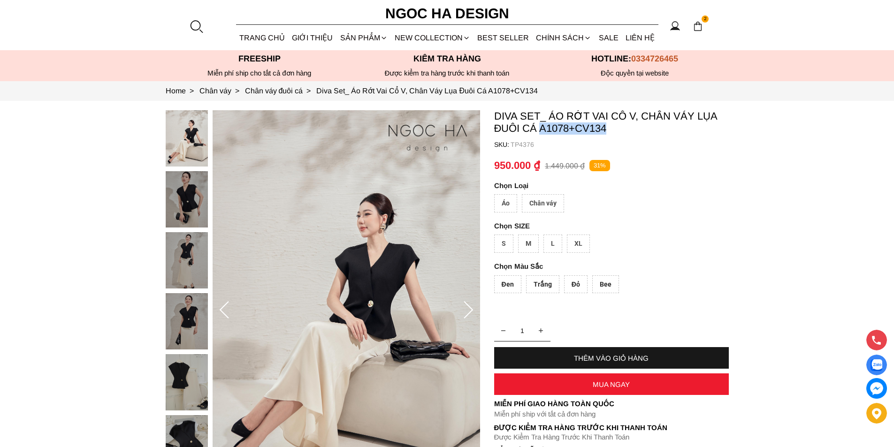
copy p "A1078+CV134"
drag, startPoint x: 618, startPoint y: 128, endPoint x: 541, endPoint y: 130, distance: 77.0
click at [541, 130] on p "Diva Set_ Áo Rớt Vai Cổ V, Chân Váy Lụa Đuôi Cá A1078+CV134" at bounding box center [611, 122] width 235 height 24
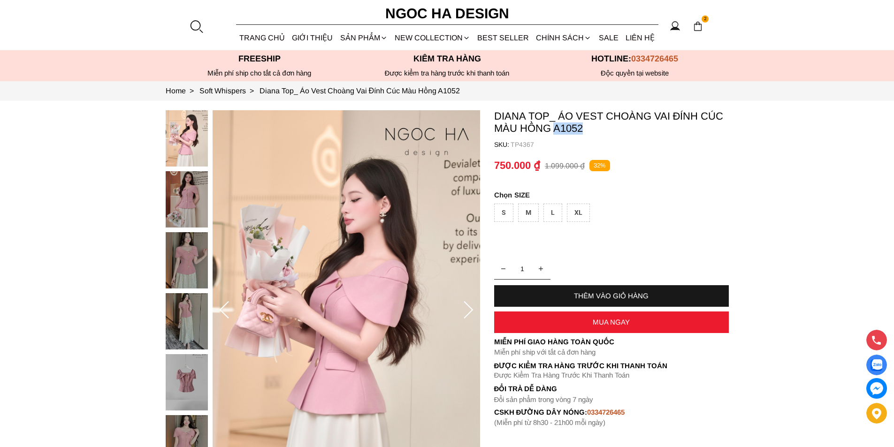
copy p "A1052"
drag, startPoint x: 598, startPoint y: 127, endPoint x: 554, endPoint y: 130, distance: 43.8
click at [554, 130] on p "Diana Top_ Áo Vest Choàng Vai Đính Cúc Màu Hồng A1052" at bounding box center [611, 122] width 235 height 24
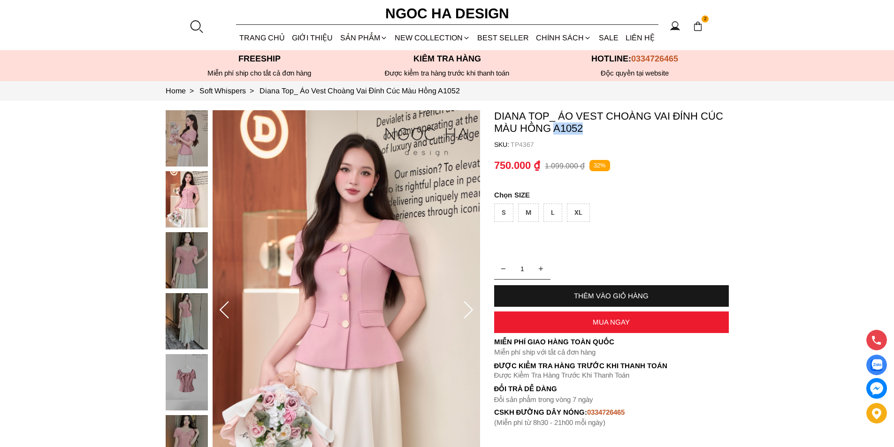
copy p "A1052"
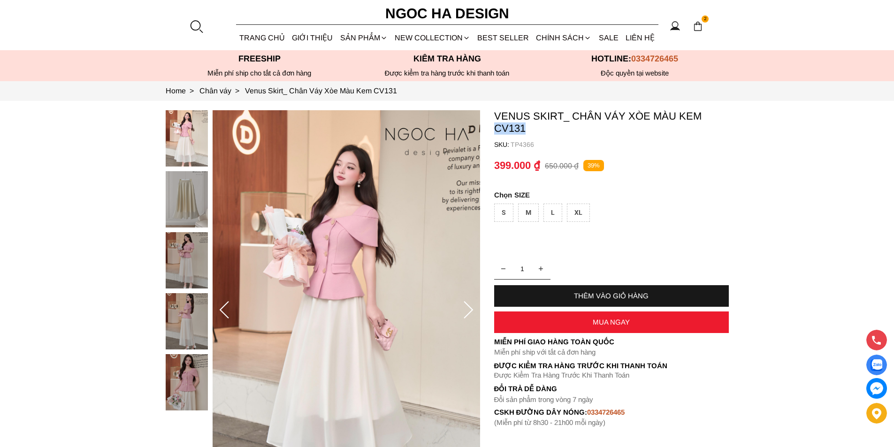
copy p "CV131"
drag, startPoint x: 531, startPoint y: 129, endPoint x: 496, endPoint y: 127, distance: 34.3
click at [496, 127] on p "Venus Skirt_ Chân Váy Xòe Màu Kem CV131" at bounding box center [611, 122] width 235 height 24
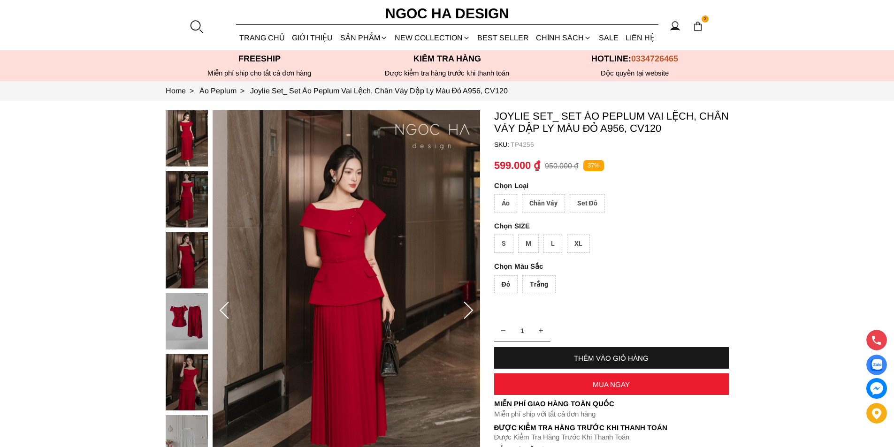
click at [531, 163] on p "599.000 ₫" at bounding box center [517, 166] width 46 height 12
copy p "A956, CV120"
drag, startPoint x: 651, startPoint y: 132, endPoint x: 601, endPoint y: 132, distance: 50.2
click at [601, 132] on p "Joylie Set_ Set Áo Peplum Vai Lệch, Chân Váy Dập Ly Màu Đỏ A956, CV120" at bounding box center [611, 122] width 235 height 24
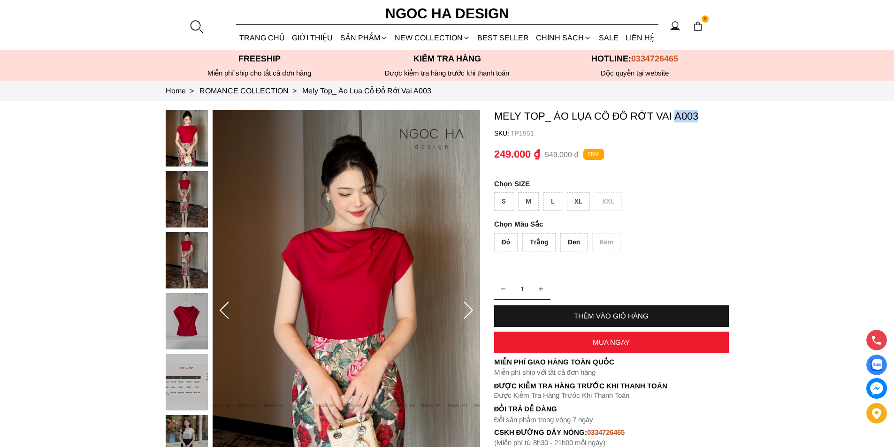
copy p "A003"
drag, startPoint x: 706, startPoint y: 117, endPoint x: 675, endPoint y: 119, distance: 31.0
click at [675, 119] on p "Mely Top_ Áo Lụa Cổ Đổ Rớt Vai A003" at bounding box center [611, 116] width 235 height 12
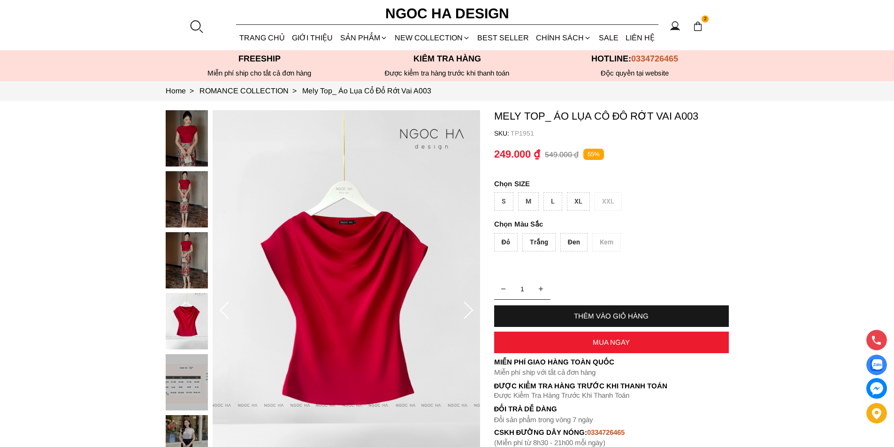
click at [195, 26] on div at bounding box center [196, 26] width 14 height 14
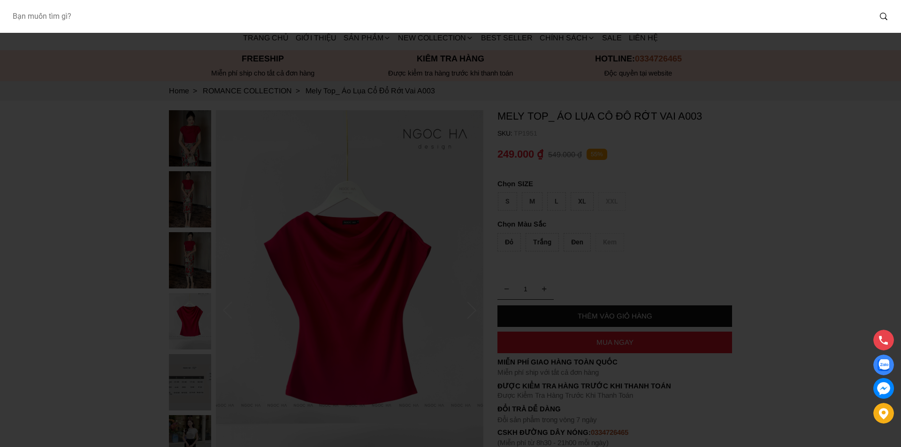
click at [151, 18] on input "Input search Bạn muốn tìm gì?" at bounding box center [438, 17] width 866 height 22
type input "A1084"
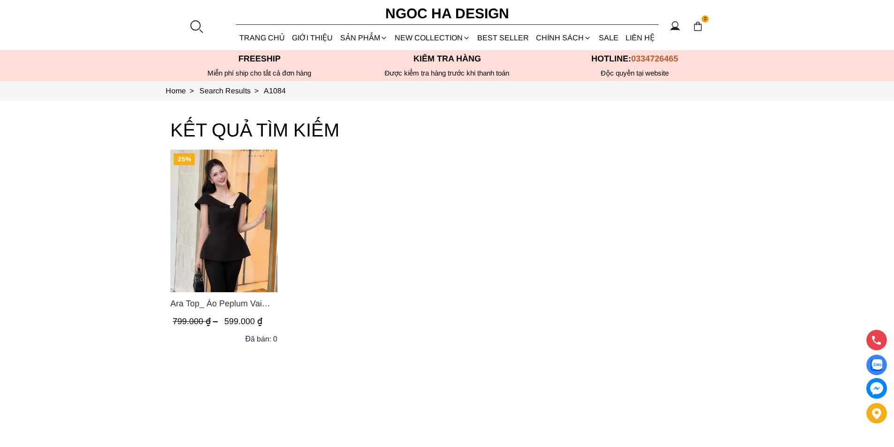
click at [228, 203] on img "Product image - Ara Top_ Áo Peplum Vai Lệch Đính Cúc Màu Đen A1084" at bounding box center [223, 221] width 107 height 143
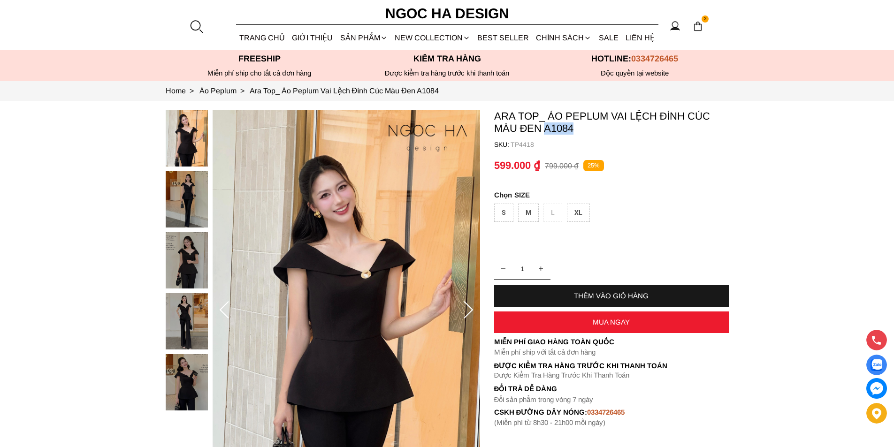
copy p "A1084"
drag, startPoint x: 590, startPoint y: 131, endPoint x: 546, endPoint y: 133, distance: 44.6
click at [546, 133] on p "Ara Top_ Áo Peplum Vai Lệch Đính Cúc Màu Đen A1084" at bounding box center [611, 122] width 235 height 24
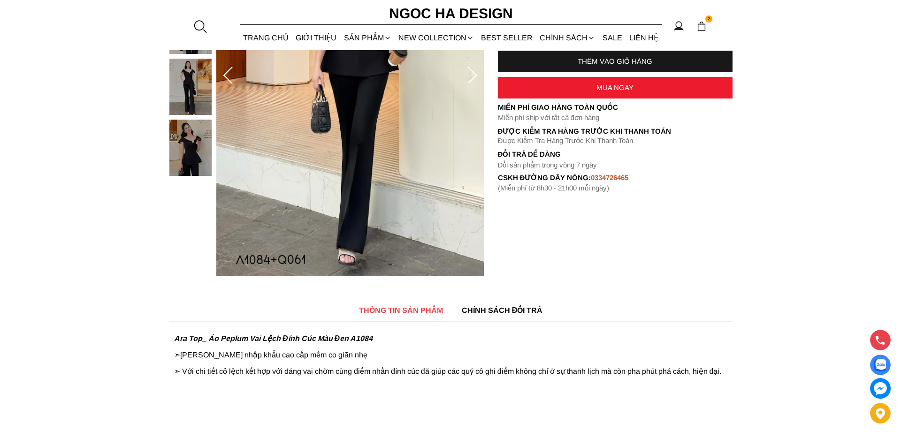
scroll to position [282, 0]
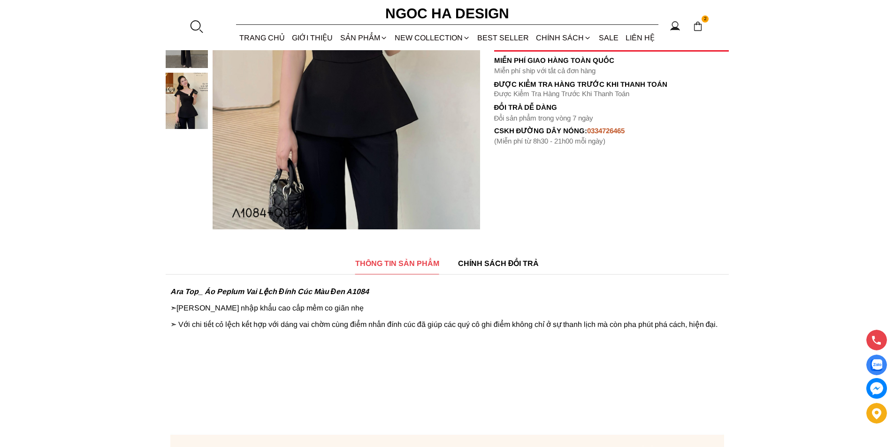
click at [198, 24] on div at bounding box center [196, 26] width 14 height 14
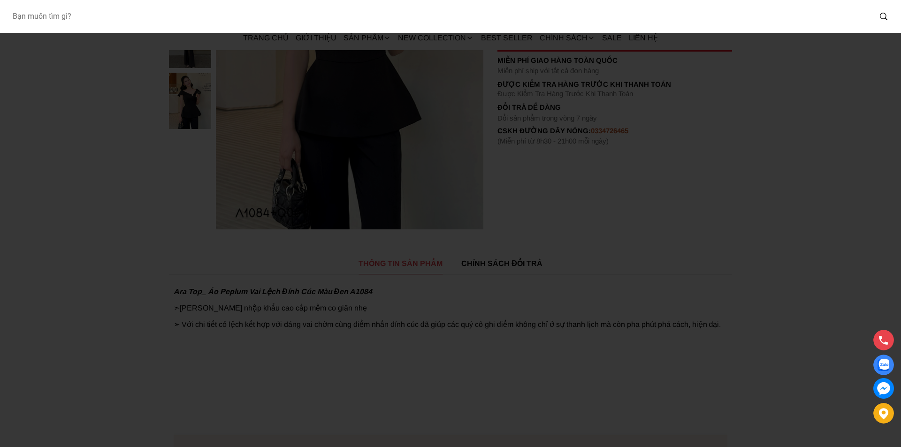
click at [112, 23] on input "Input search Bạn muốn tìm gì?" at bounding box center [438, 17] width 866 height 22
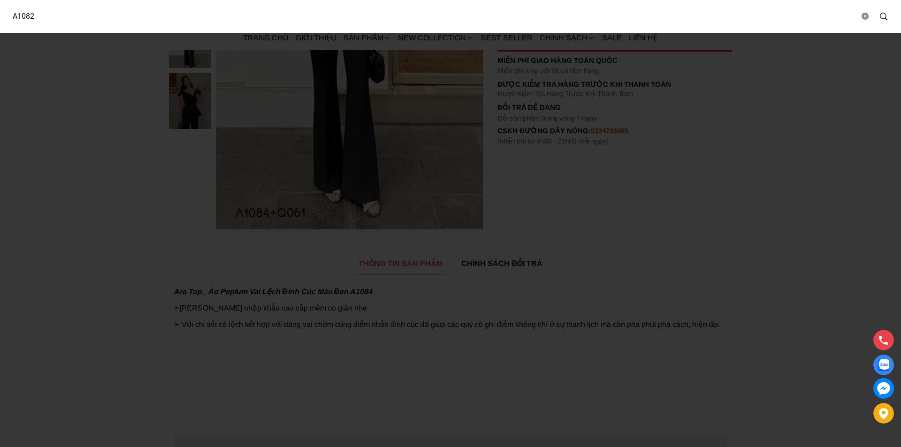
type input "A1082"
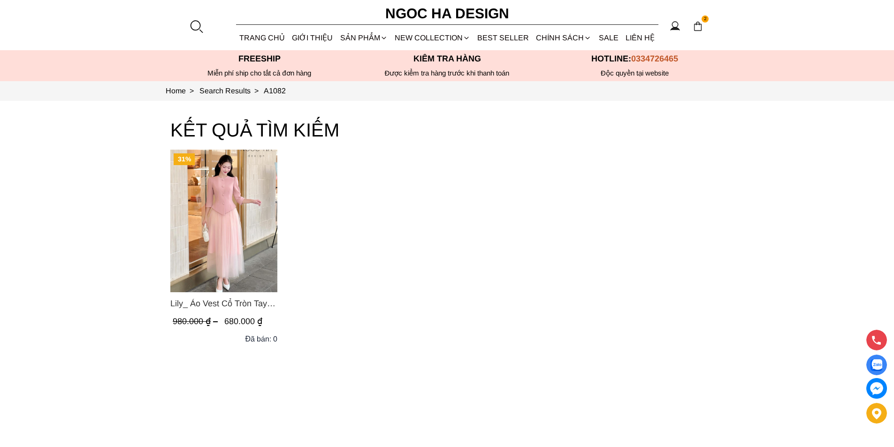
click at [227, 207] on img "Product image - Lily_ Áo Vest Cổ Tròn Tay Lừng Mix Chân Váy Lưới Màu Hồng A1082…" at bounding box center [223, 221] width 107 height 143
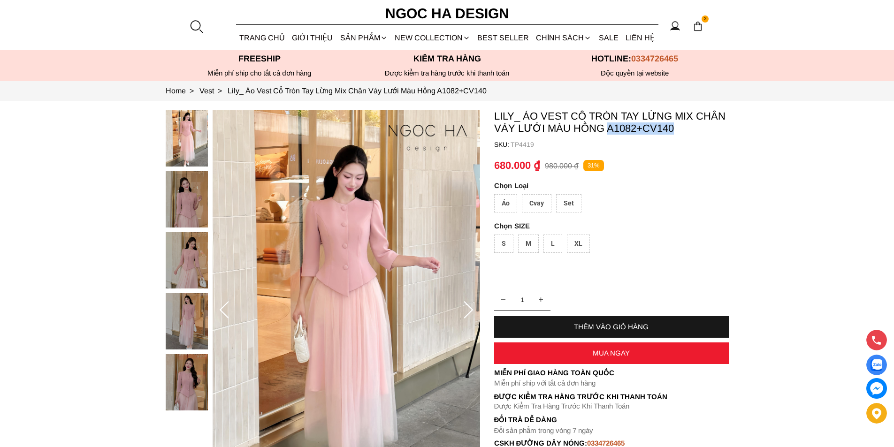
copy p "A1082+CV140"
drag, startPoint x: 685, startPoint y: 128, endPoint x: 609, endPoint y: 136, distance: 76.9
click at [609, 136] on container "Lily_ Áo Vest Cổ Tròn Tay Lừng Mix Chân Váy Lưới Màu Hồng A1082+CV140 SKU: TP44…" at bounding box center [611, 284] width 235 height 348
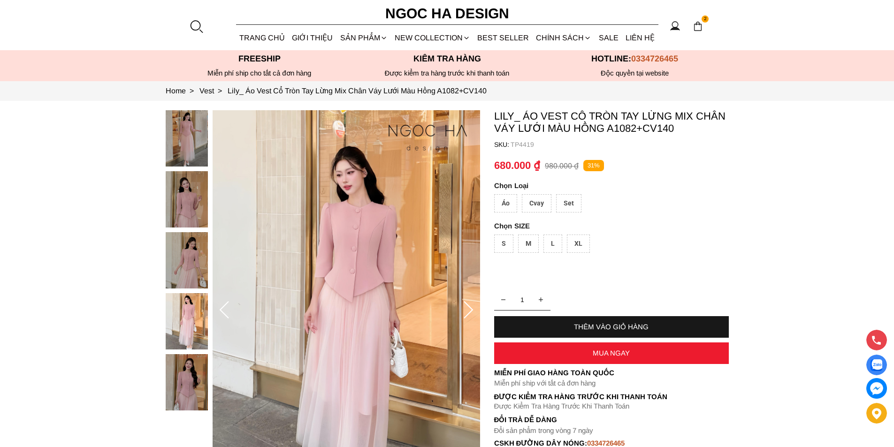
click at [204, 22] on section "2 Trang chủ Giới thiệu Sản phẩm [GEOGRAPHIC_DATA] Áo thun Áo sơ mi Áo Peplum Áo…" at bounding box center [447, 25] width 894 height 50
click at [198, 23] on div at bounding box center [196, 26] width 14 height 14
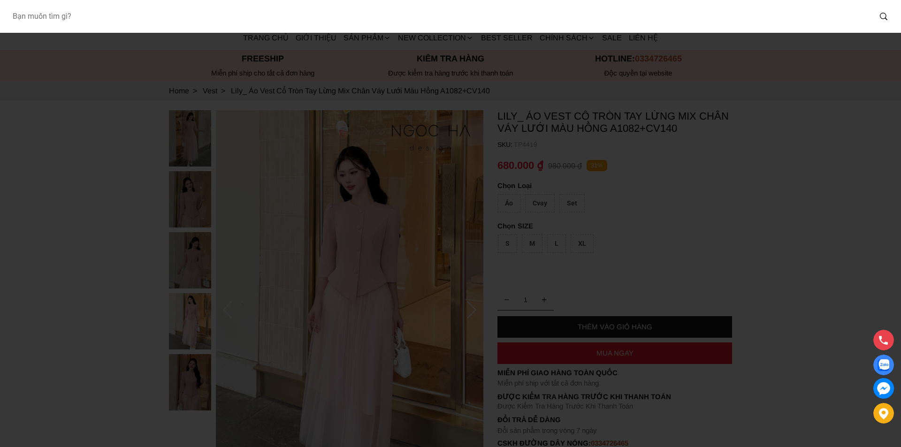
click at [140, 21] on input "Input search Bạn muốn tìm gì?" at bounding box center [438, 17] width 866 height 22
type input "A108"
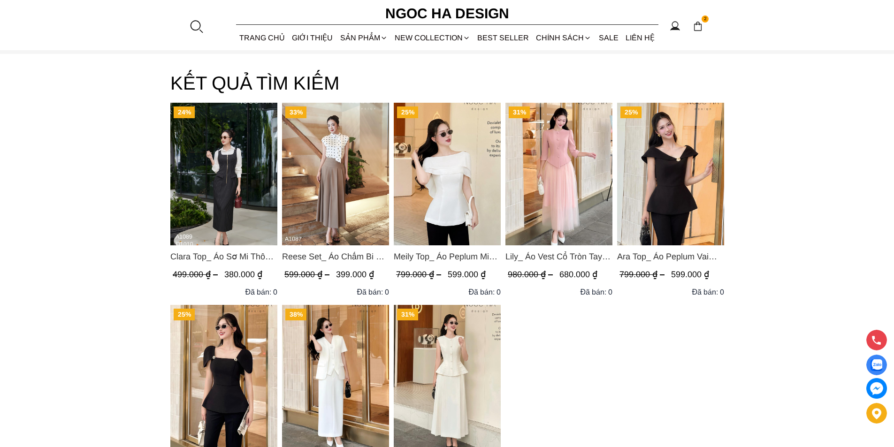
scroll to position [94, 0]
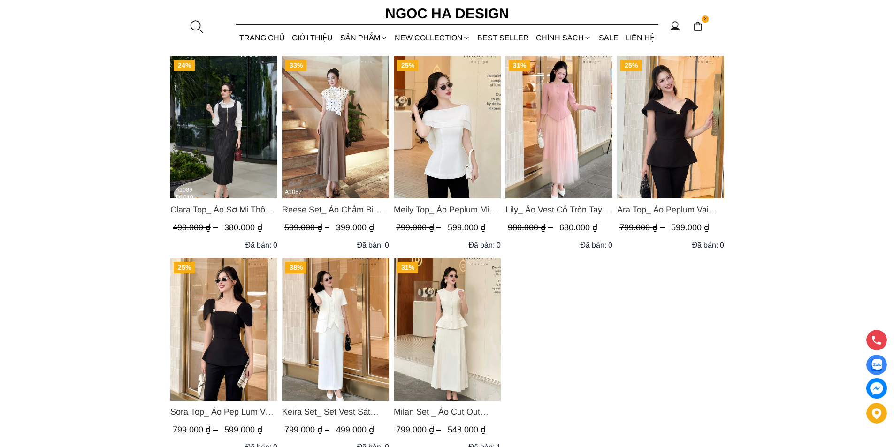
click at [439, 136] on img "Product image - Meily Top_ Áo Peplum Mix Choàng Vai Vải Tơ Màu Trắng A1086" at bounding box center [447, 127] width 107 height 143
click at [218, 327] on img "Product image - Sora Top_ Áo Pep Lum Vai Chờm Đính Cúc 2 Bên Màu Đen A1081" at bounding box center [223, 329] width 107 height 143
click at [505, 35] on link "BEST SELLER" at bounding box center [503, 37] width 59 height 25
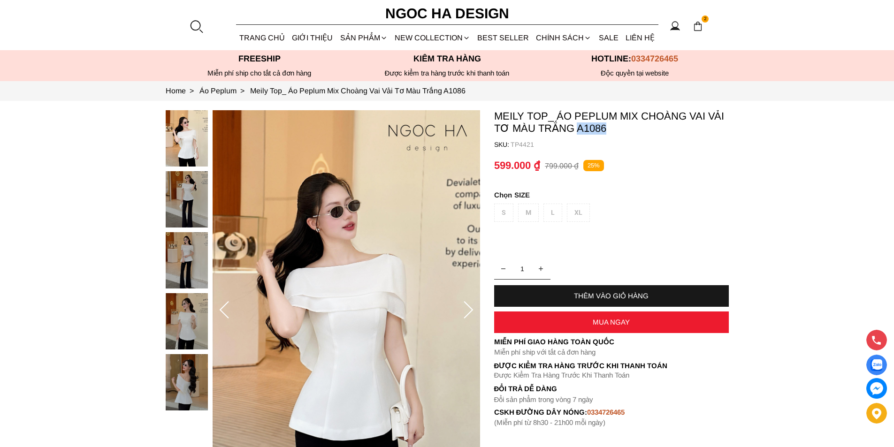
copy p "A1086"
drag, startPoint x: 622, startPoint y: 126, endPoint x: 577, endPoint y: 130, distance: 45.2
click at [577, 130] on p "Meily Top_ Áo Peplum Mix Choàng Vai Vải Tơ Màu Trắng A1086" at bounding box center [611, 122] width 235 height 24
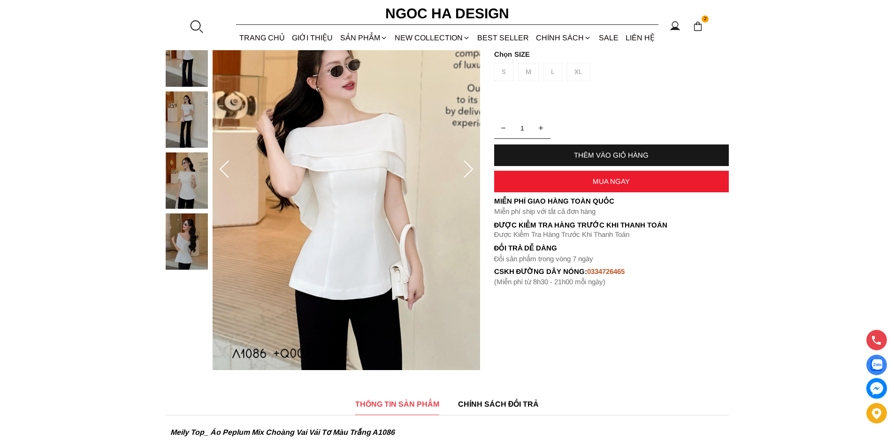
scroll to position [188, 0]
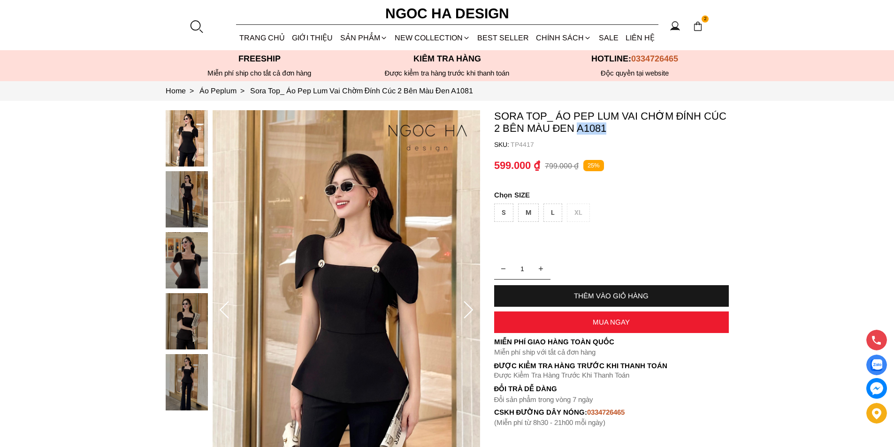
copy p "A1081"
drag, startPoint x: 616, startPoint y: 131, endPoint x: 578, endPoint y: 129, distance: 38.1
click at [578, 129] on p "Sora Top_ Áo Pep Lum Vai Chờm Đính Cúc 2 Bên Màu Đen A1081" at bounding box center [611, 122] width 235 height 24
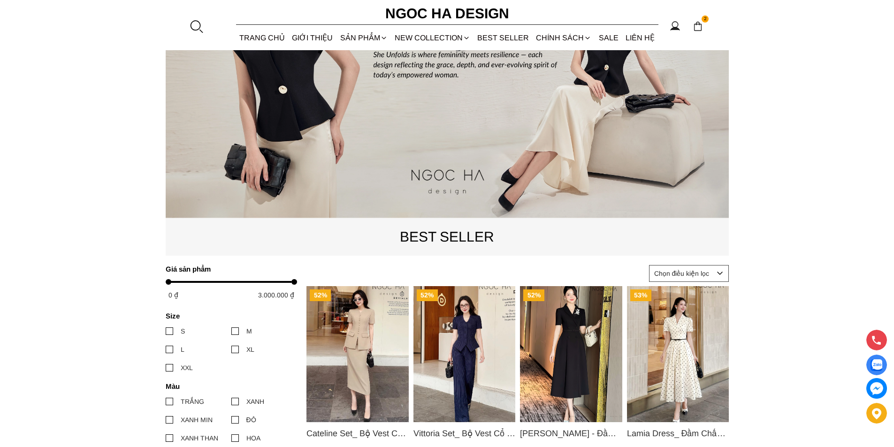
scroll to position [141, 0]
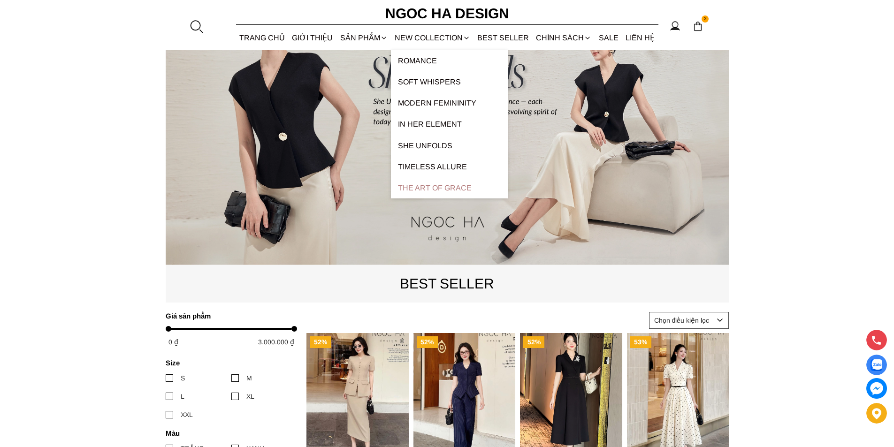
click at [427, 186] on link "The Art Of Grace" at bounding box center [449, 187] width 117 height 21
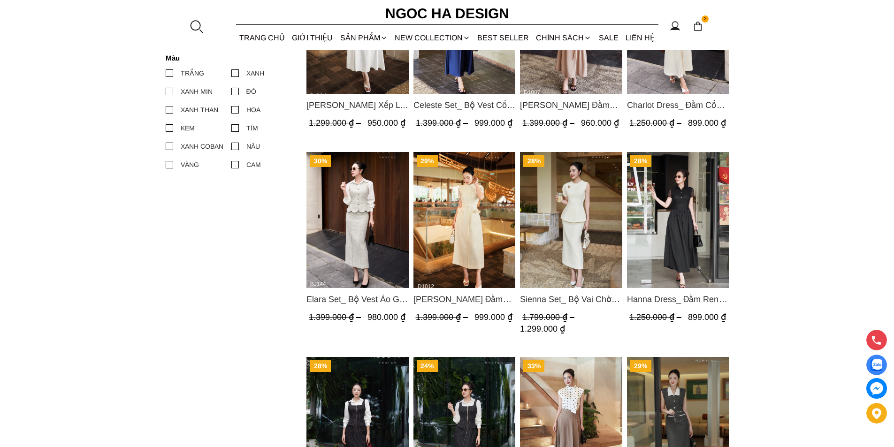
scroll to position [422, 0]
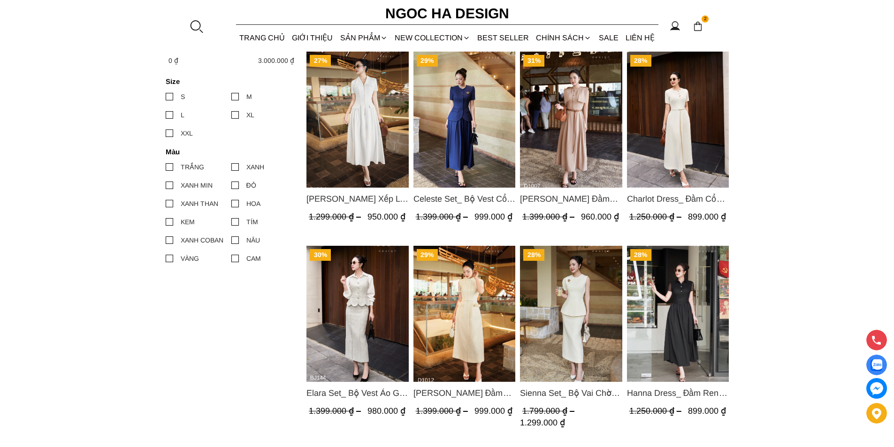
click at [472, 310] on img "Product image - Catherine Dress_ Đầm Ren Đính Hoa Túi Màu Kem D1012" at bounding box center [464, 314] width 102 height 136
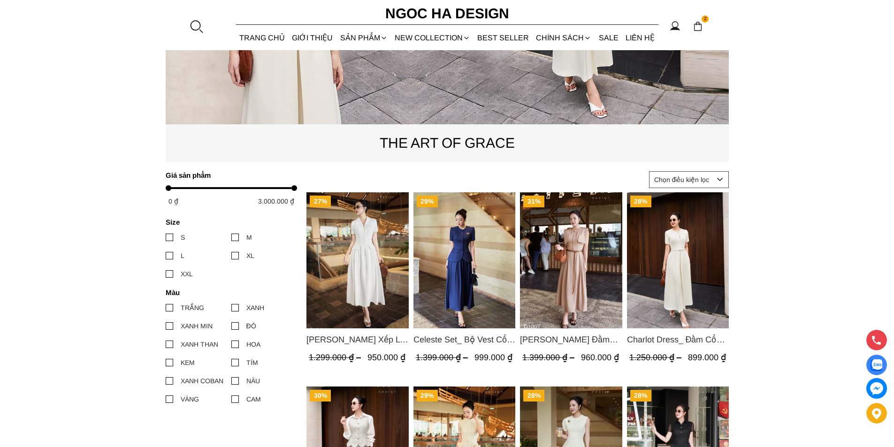
scroll to position [375, 0]
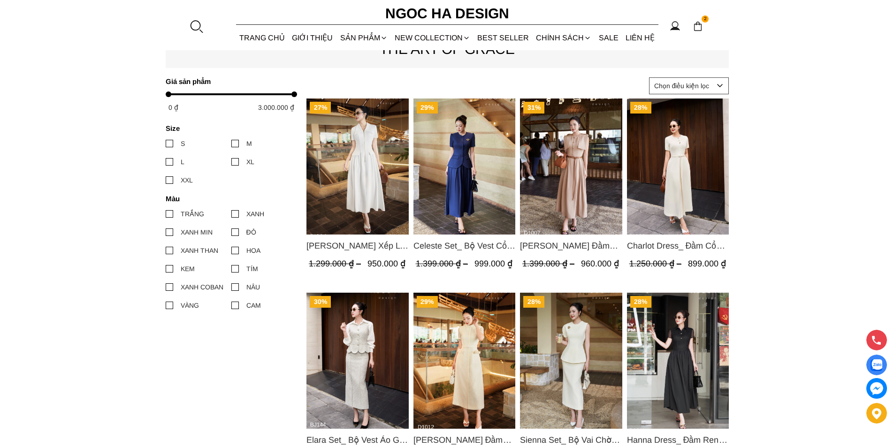
click at [371, 160] on img "Product image - Ella Dress_Đầm Xếp Ly Xòe Khóa Đồng Màu Trắng D1006" at bounding box center [357, 167] width 102 height 136
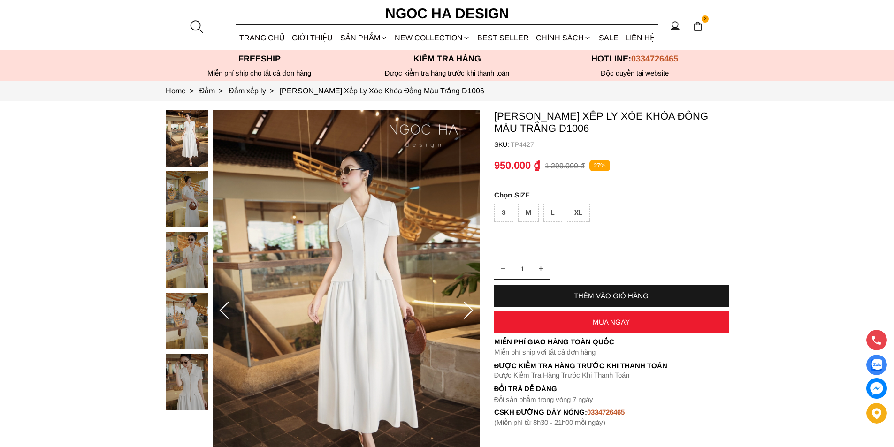
copy p "D1006"
drag, startPoint x: 607, startPoint y: 131, endPoint x: 560, endPoint y: 129, distance: 46.5
click at [560, 129] on p "[PERSON_NAME] Xếp Ly Xòe Khóa Đồng Màu Trắng D1006" at bounding box center [611, 122] width 235 height 24
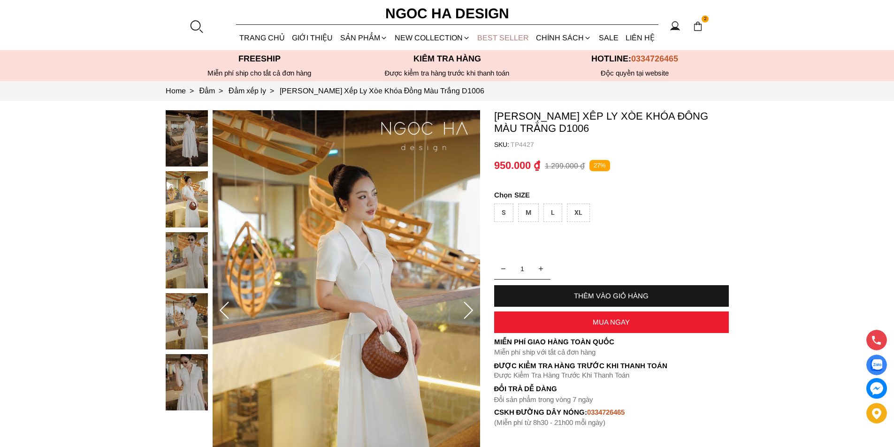
click at [495, 40] on link "BEST SELLER" at bounding box center [503, 37] width 59 height 25
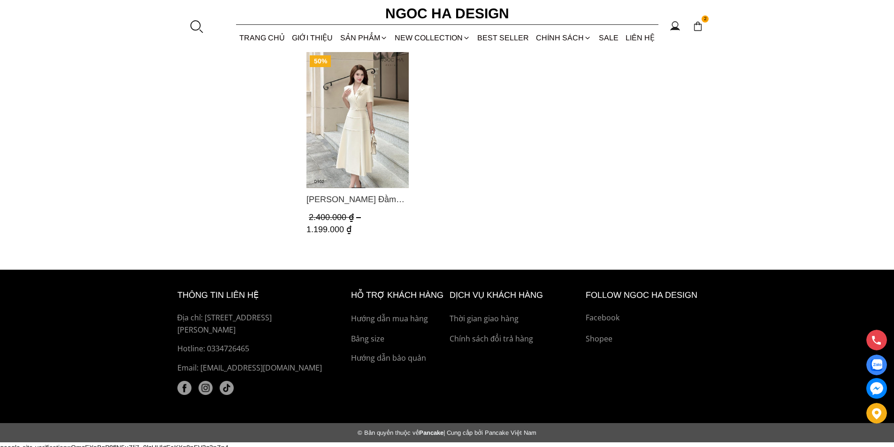
scroll to position [1224, 0]
